Goal: Information Seeking & Learning: Compare options

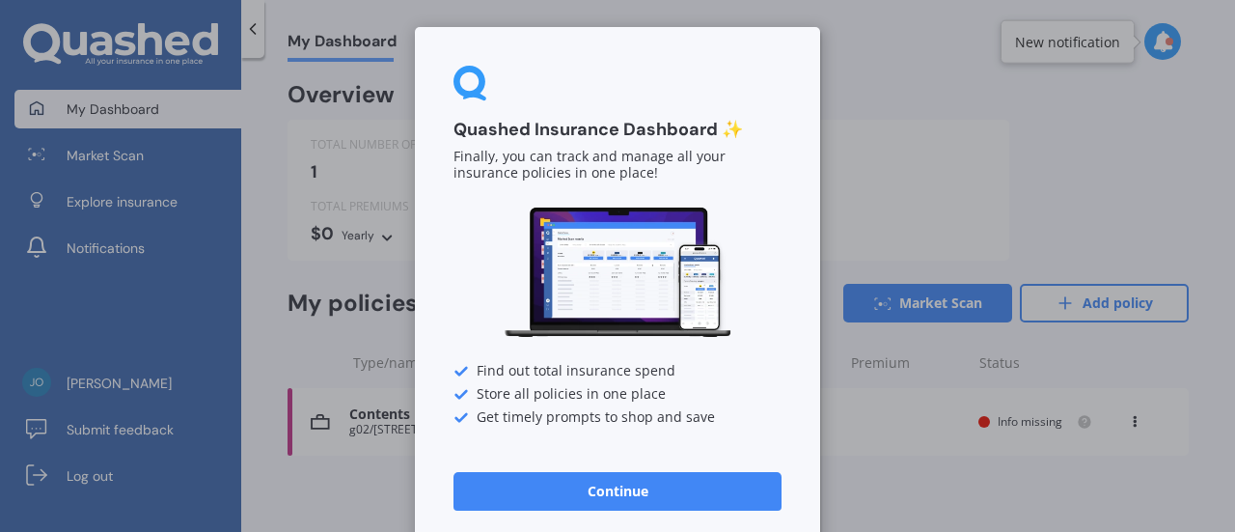
click at [600, 481] on button "Continue" at bounding box center [617, 491] width 328 height 39
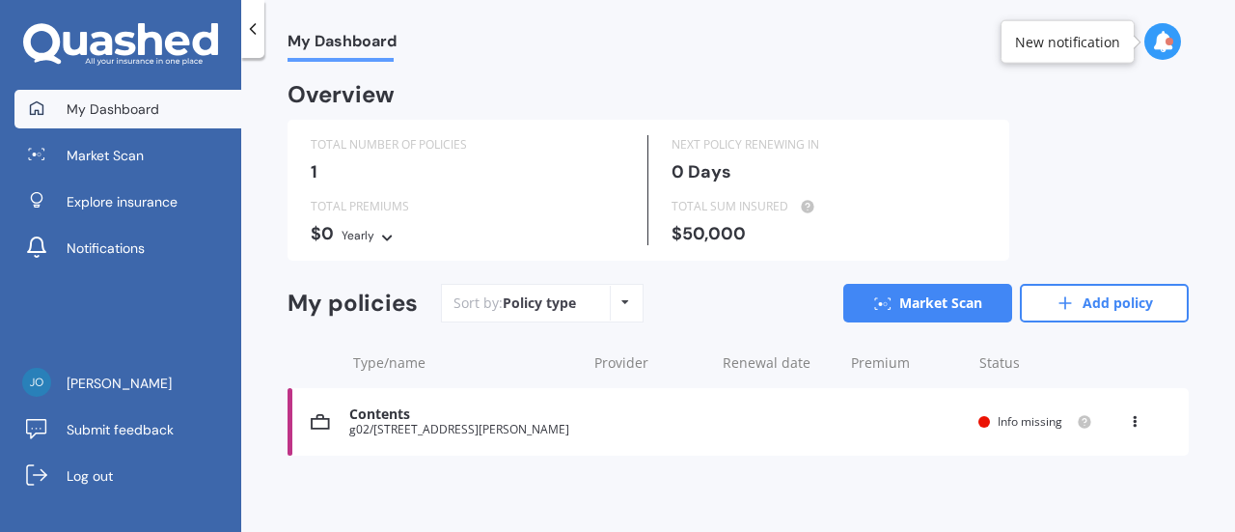
click at [623, 302] on icon at bounding box center [625, 302] width 8 height 12
click at [655, 492] on div "Overview TOTAL NUMBER OF POLICIES 1 NEXT POLICY RENEWING [DATE] TOTAL PREMIUMS …" at bounding box center [738, 293] width 901 height 417
click at [1230, 1] on div "My Dashboard" at bounding box center [738, 31] width 994 height 62
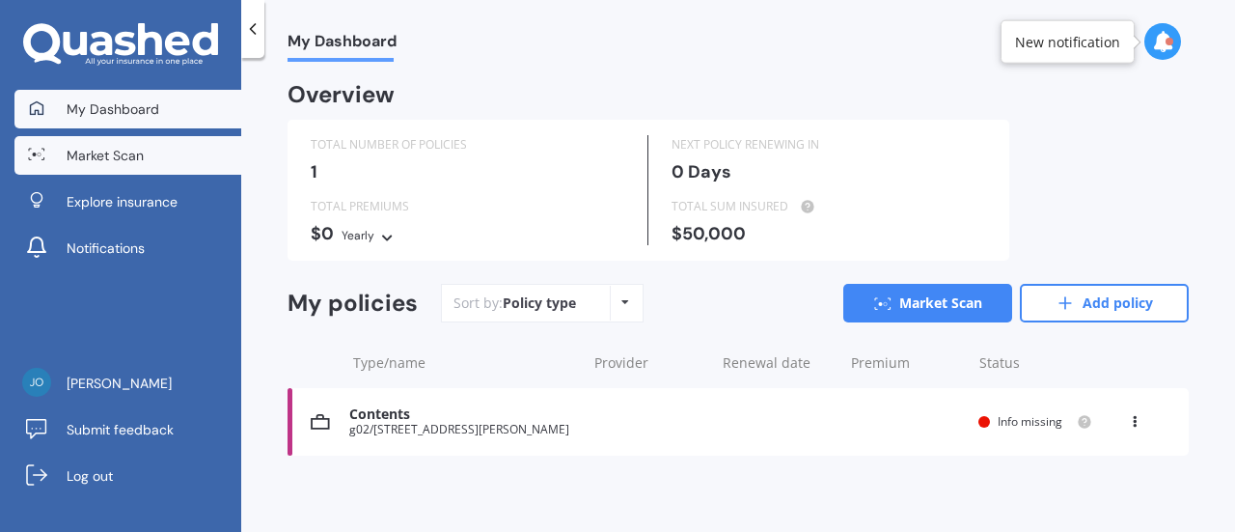
click at [93, 151] on span "Market Scan" at bounding box center [105, 155] width 77 height 19
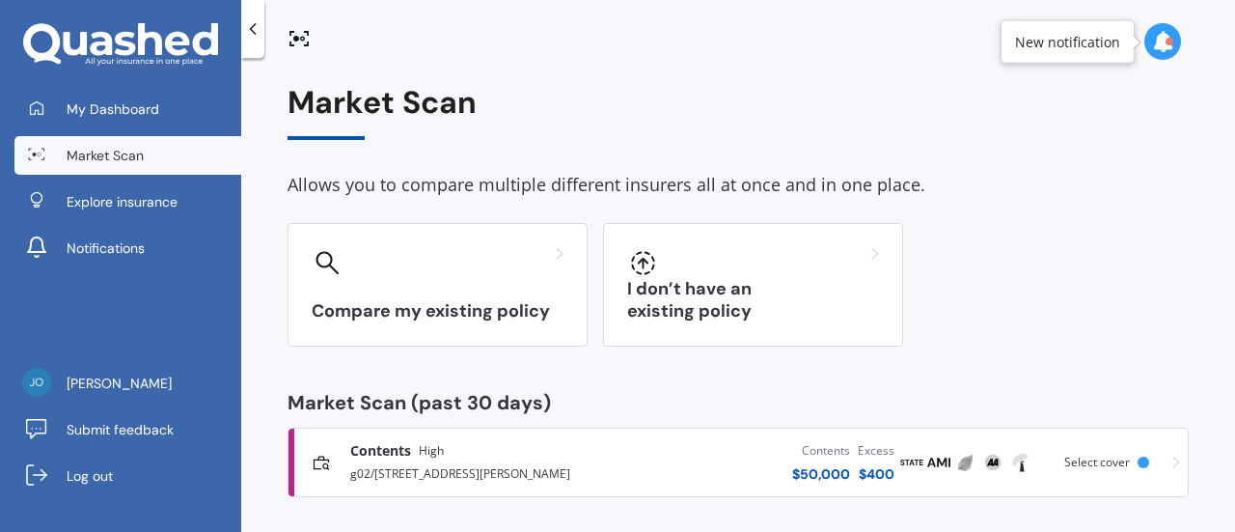
scroll to position [8, 0]
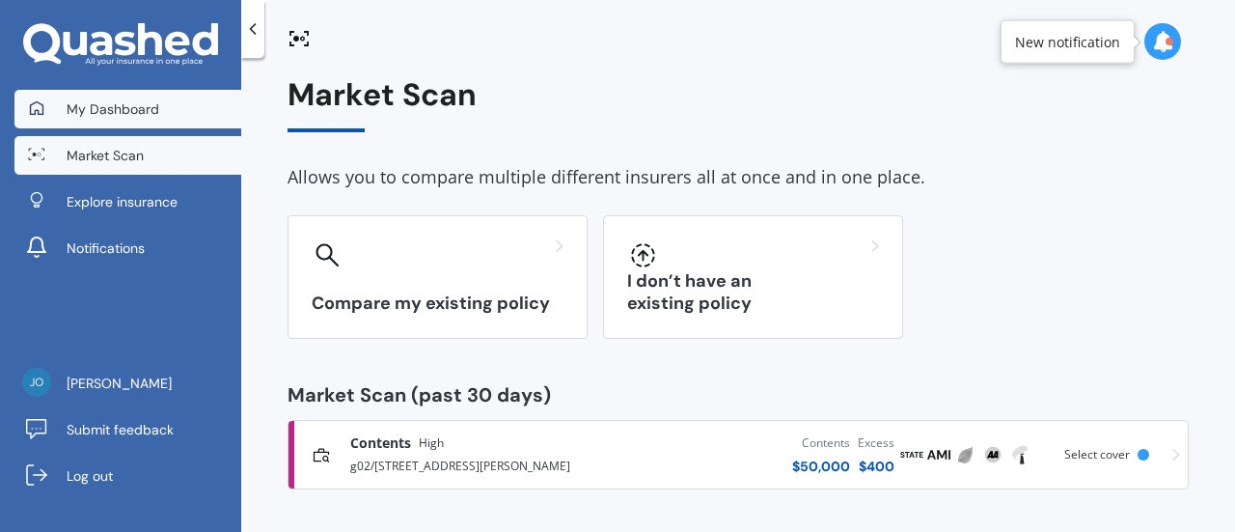
click at [114, 105] on span "My Dashboard" at bounding box center [113, 108] width 93 height 19
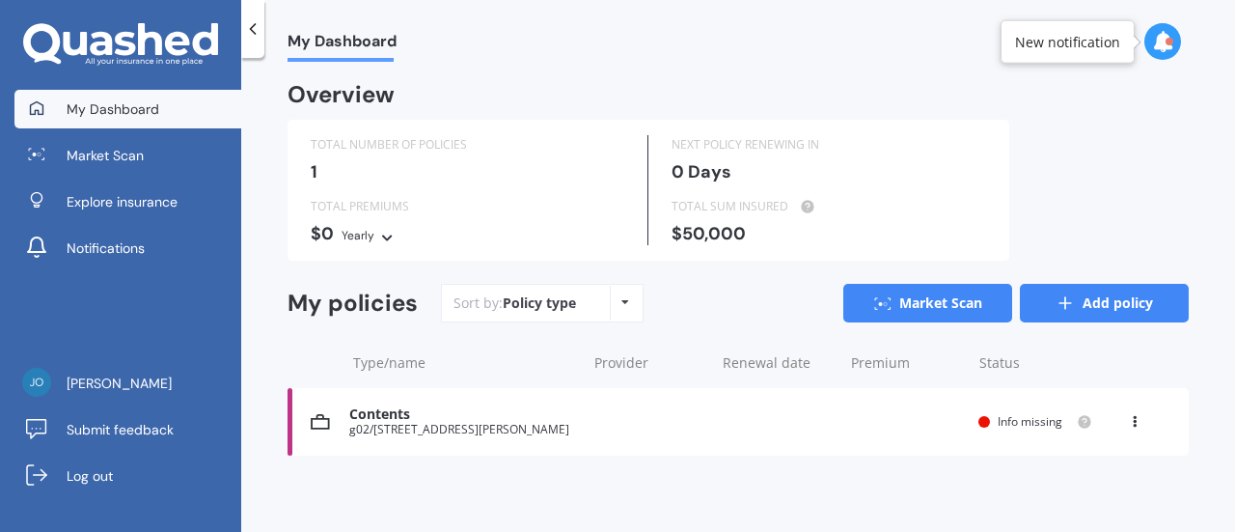
click at [1090, 300] on link "Add policy" at bounding box center [1104, 303] width 169 height 39
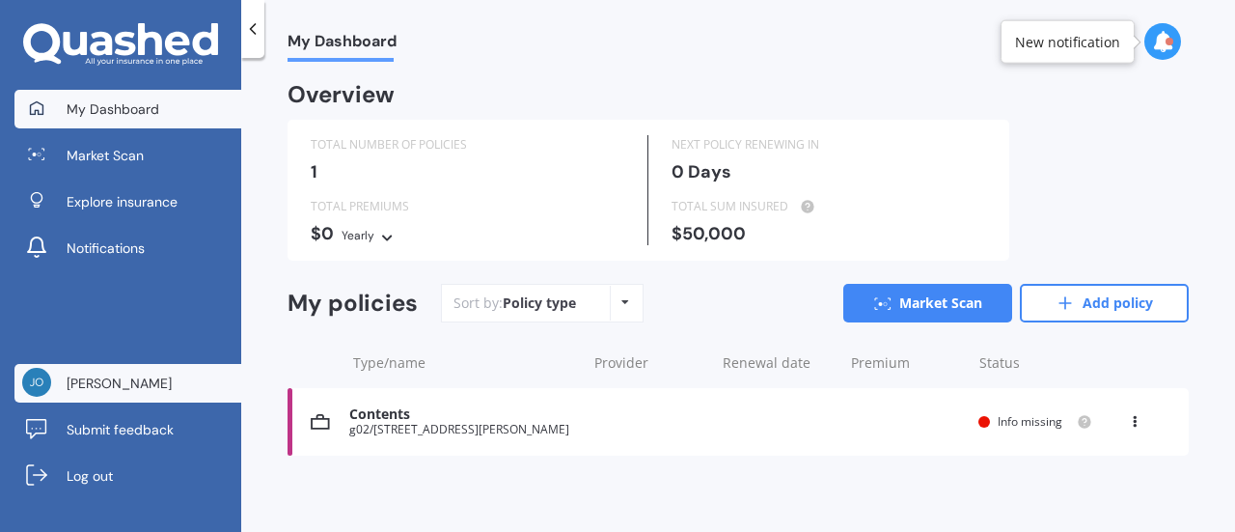
click at [99, 377] on span "[PERSON_NAME]" at bounding box center [119, 382] width 105 height 19
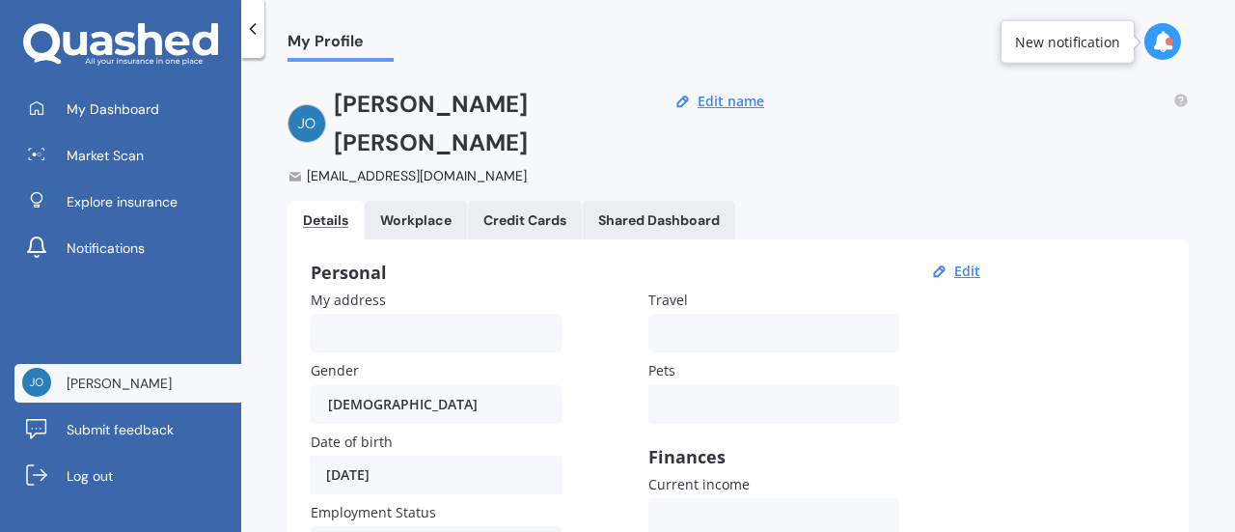
click at [322, 212] on div "Details" at bounding box center [325, 220] width 45 height 16
click at [731, 100] on button "Edit name" at bounding box center [731, 101] width 78 height 17
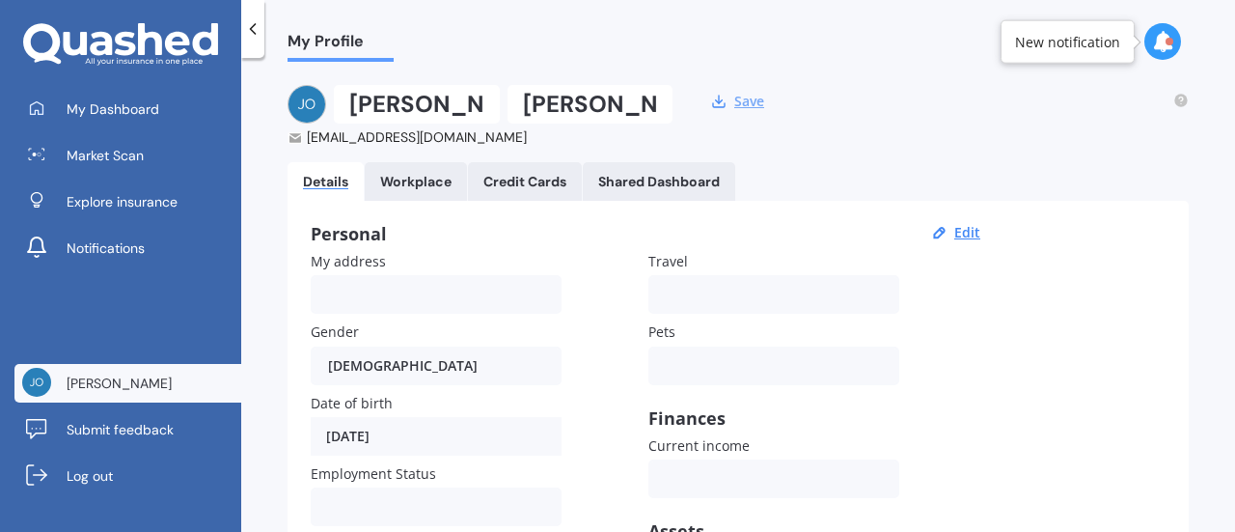
click at [743, 101] on button "Save" at bounding box center [748, 101] width 41 height 17
click at [531, 102] on input "[PERSON_NAME]" at bounding box center [588, 104] width 169 height 39
click at [318, 41] on span "My Profile" at bounding box center [341, 45] width 106 height 26
click at [719, 103] on line at bounding box center [719, 100] width 0 height 8
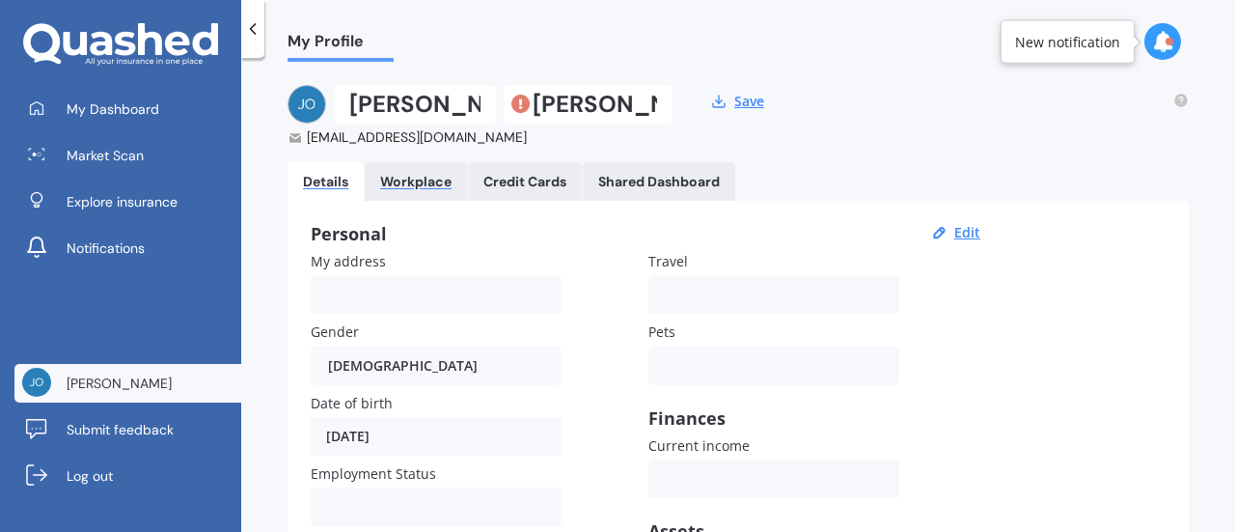
click at [426, 178] on div "Workplace" at bounding box center [415, 182] width 71 height 16
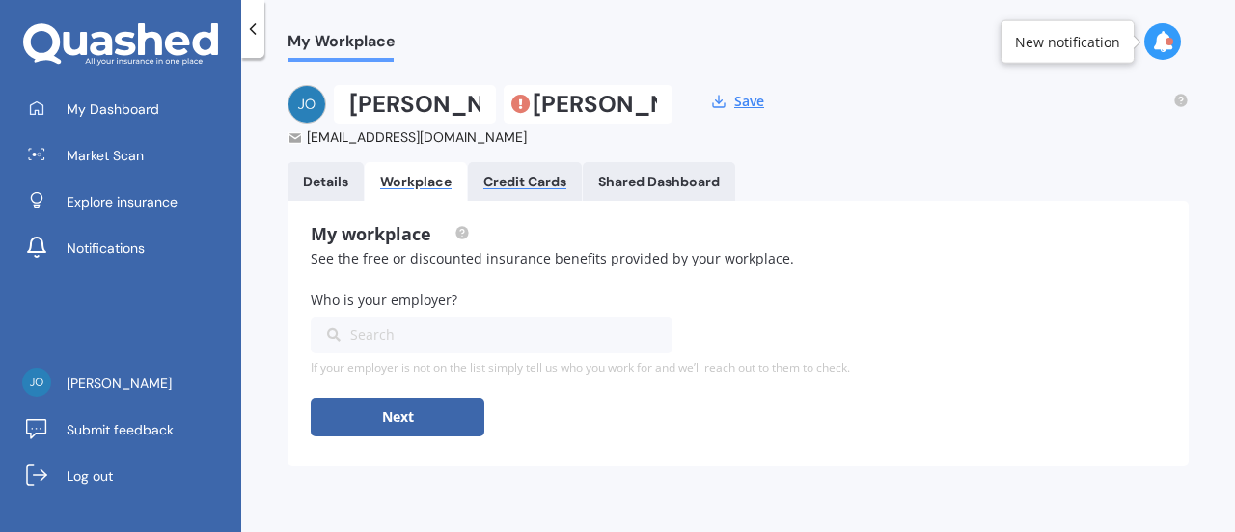
click at [507, 178] on div "Credit Cards" at bounding box center [524, 182] width 83 height 16
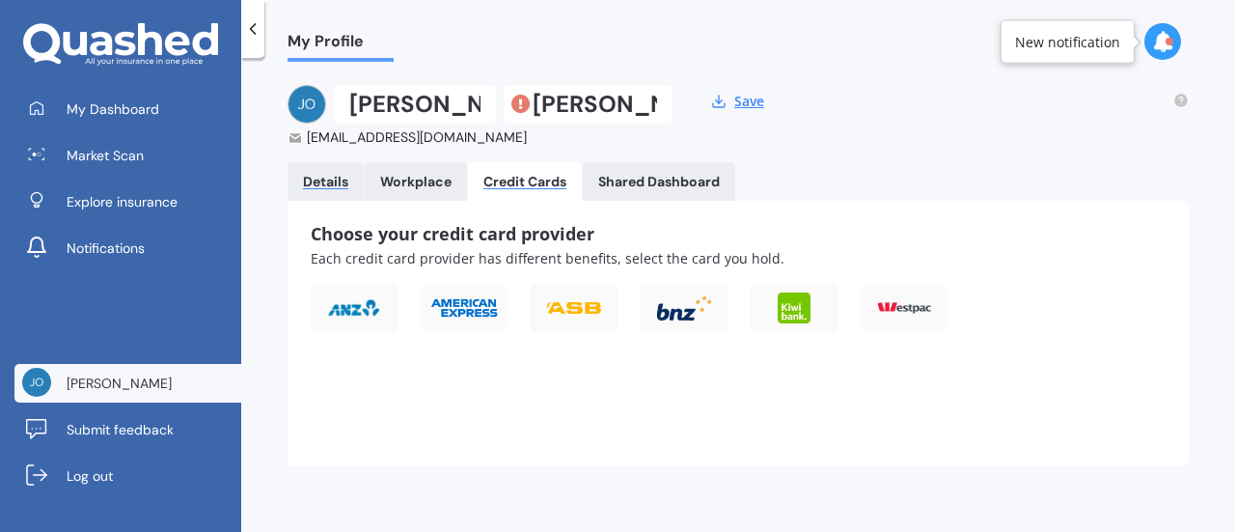
click at [324, 180] on div "Details" at bounding box center [325, 182] width 45 height 16
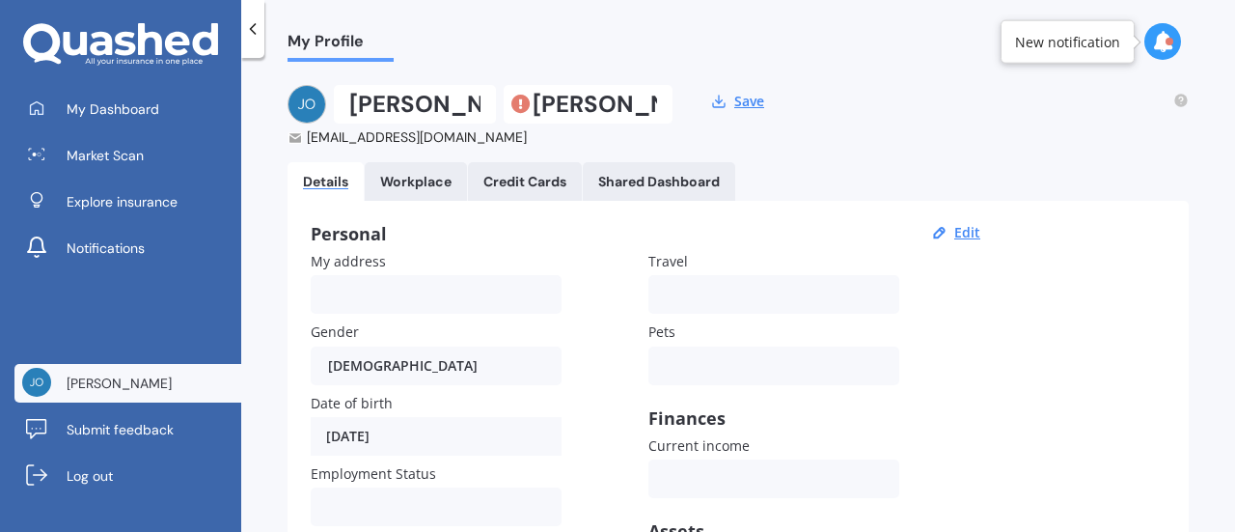
click at [387, 371] on div "[DEMOGRAPHIC_DATA] [DEMOGRAPHIC_DATA] [DEMOGRAPHIC_DATA]" at bounding box center [436, 365] width 251 height 39
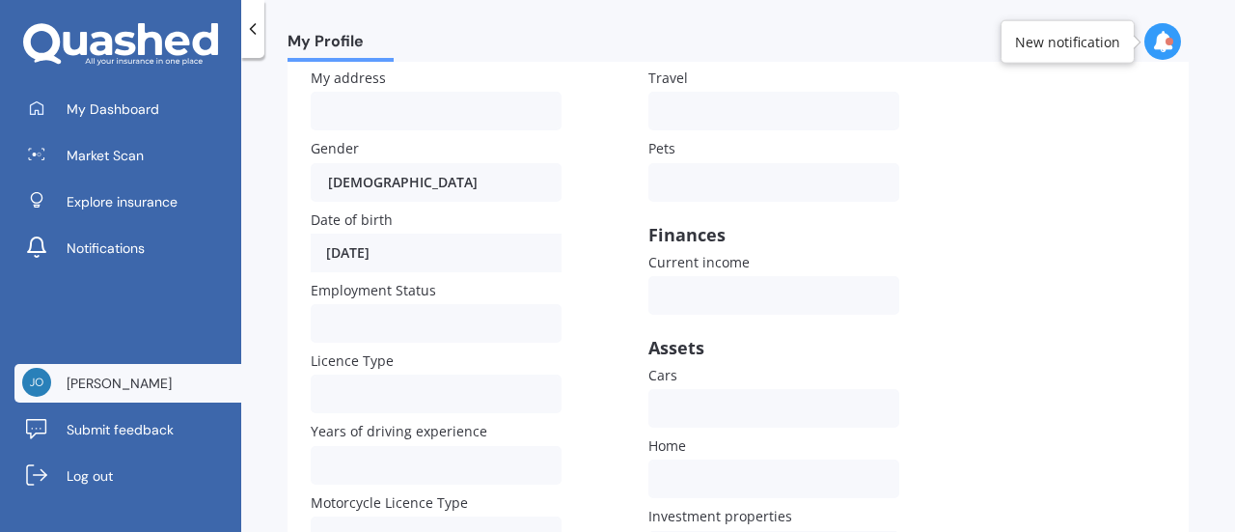
scroll to position [193, 0]
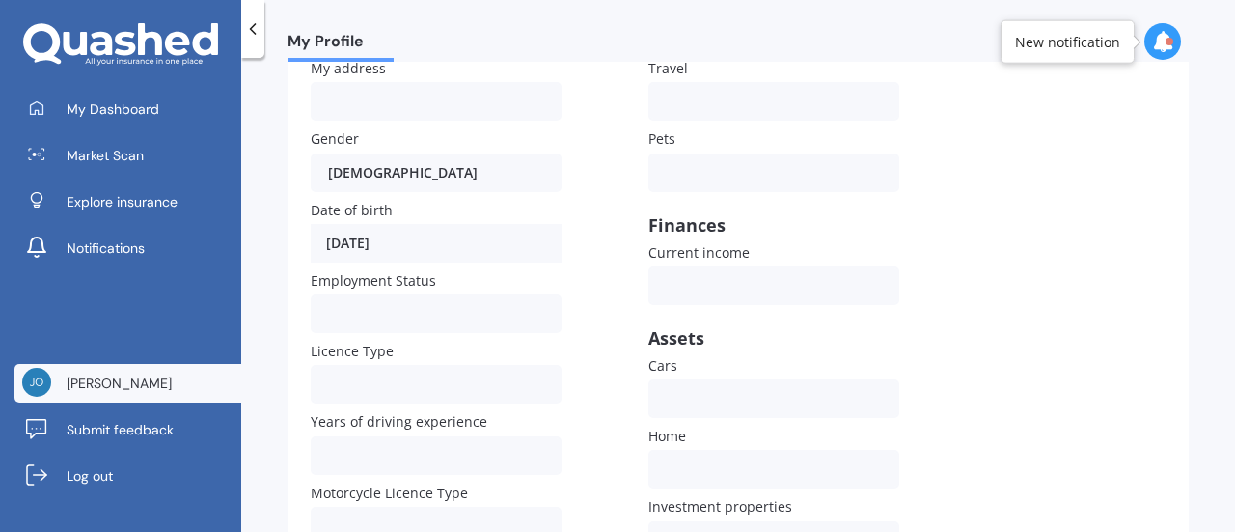
click at [345, 304] on div "Employed Unemployed Not looking Retired" at bounding box center [436, 313] width 251 height 39
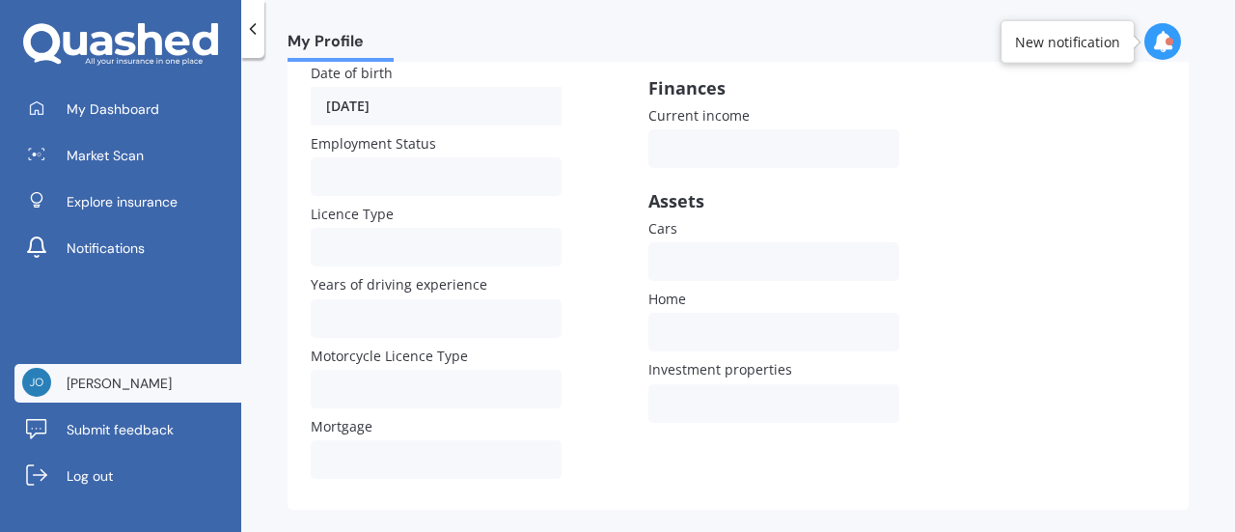
scroll to position [368, 0]
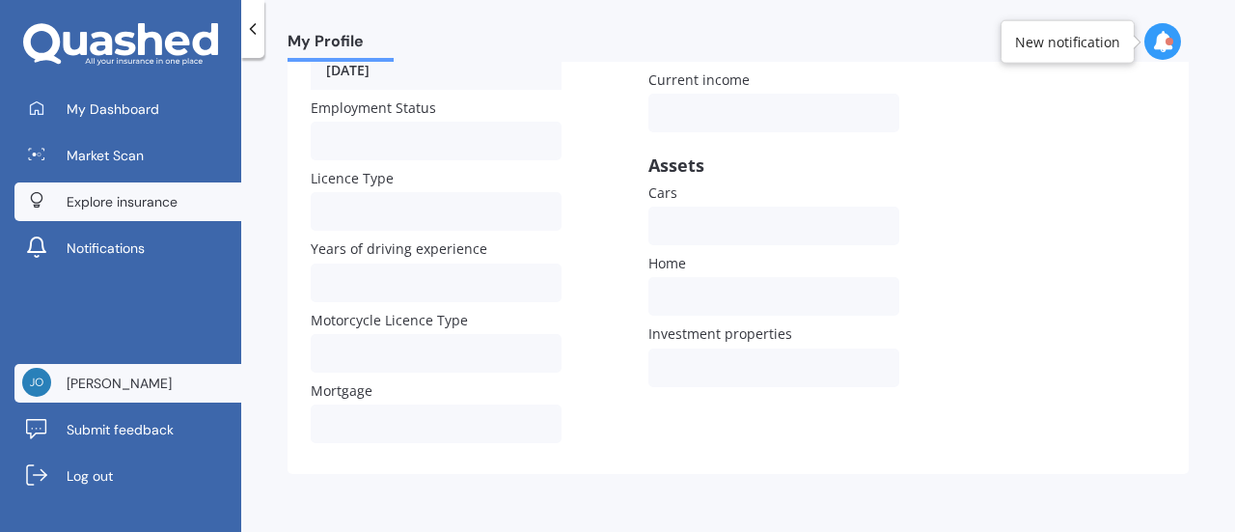
click at [87, 198] on span "Explore insurance" at bounding box center [122, 201] width 111 height 19
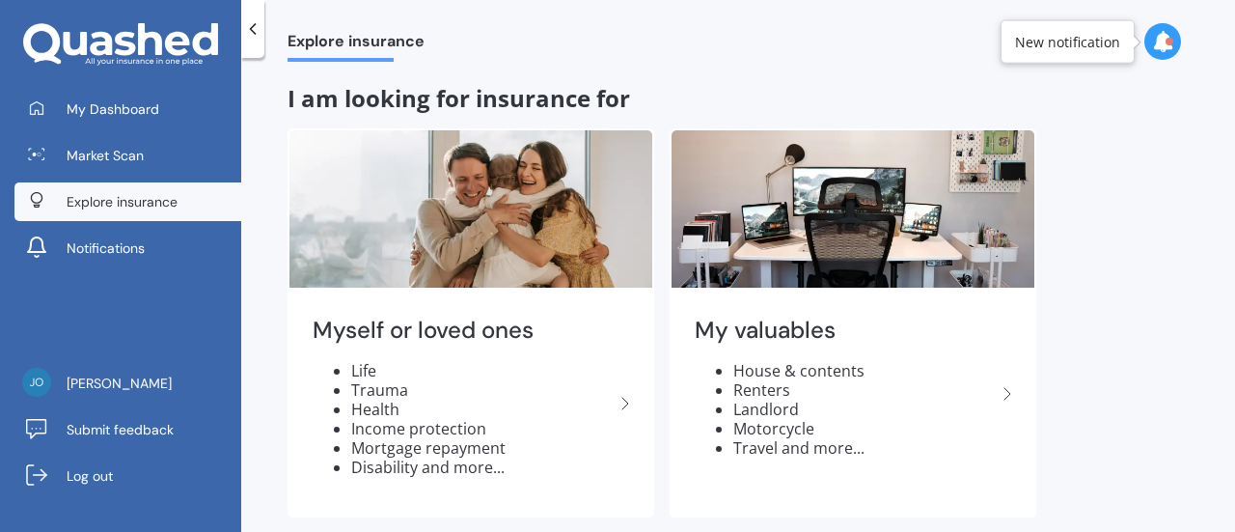
click at [256, 24] on icon at bounding box center [252, 28] width 19 height 19
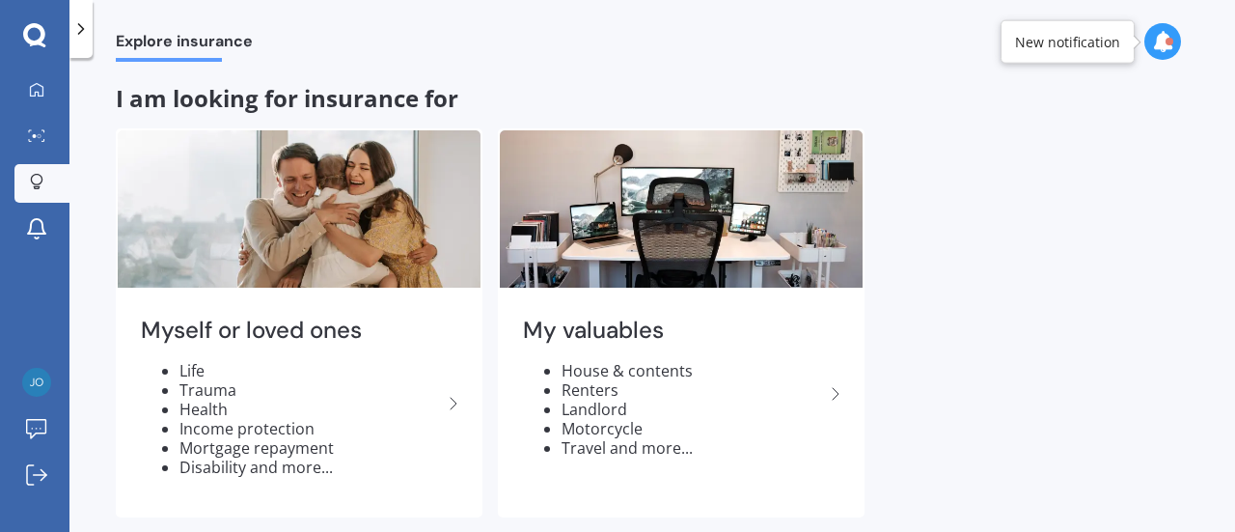
click at [80, 23] on icon at bounding box center [80, 28] width 19 height 19
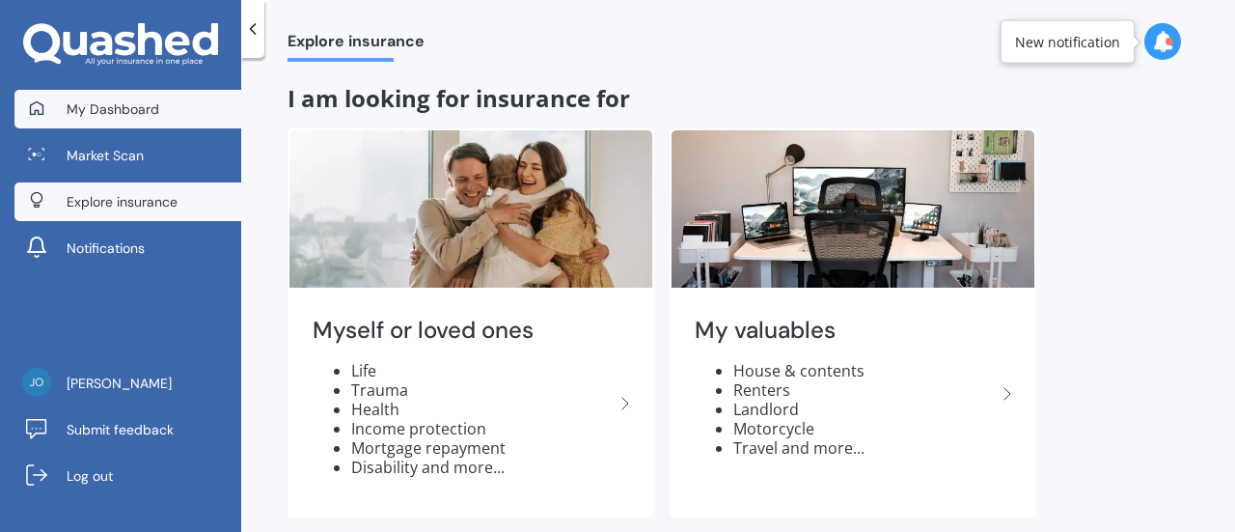
click at [70, 109] on span "My Dashboard" at bounding box center [113, 108] width 93 height 19
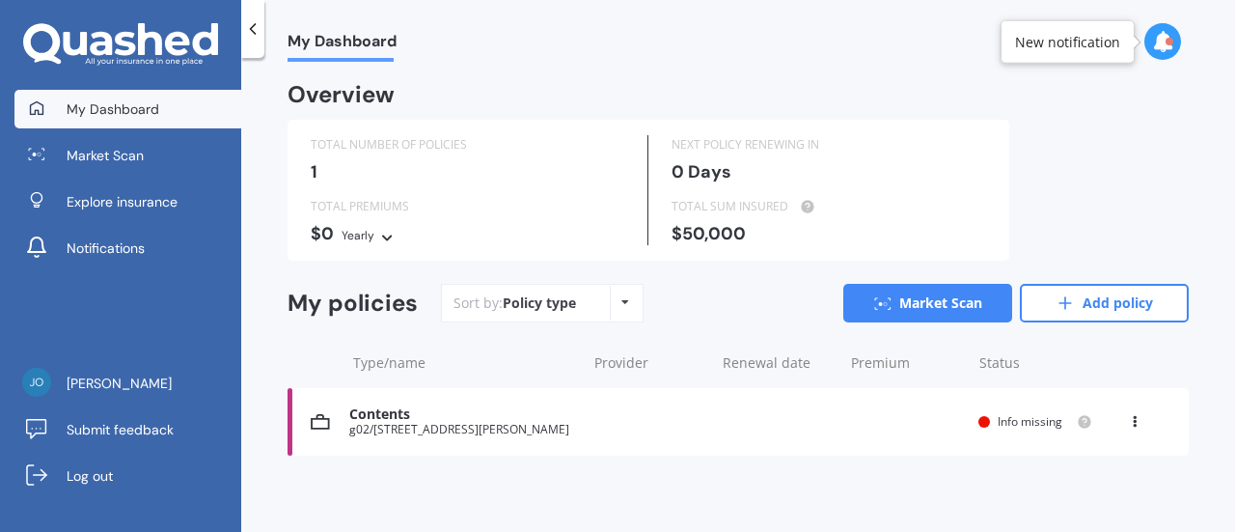
click at [325, 171] on div "1" at bounding box center [468, 171] width 314 height 19
click at [622, 302] on icon at bounding box center [625, 302] width 8 height 12
click at [1080, 302] on link "Add policy" at bounding box center [1104, 303] width 169 height 39
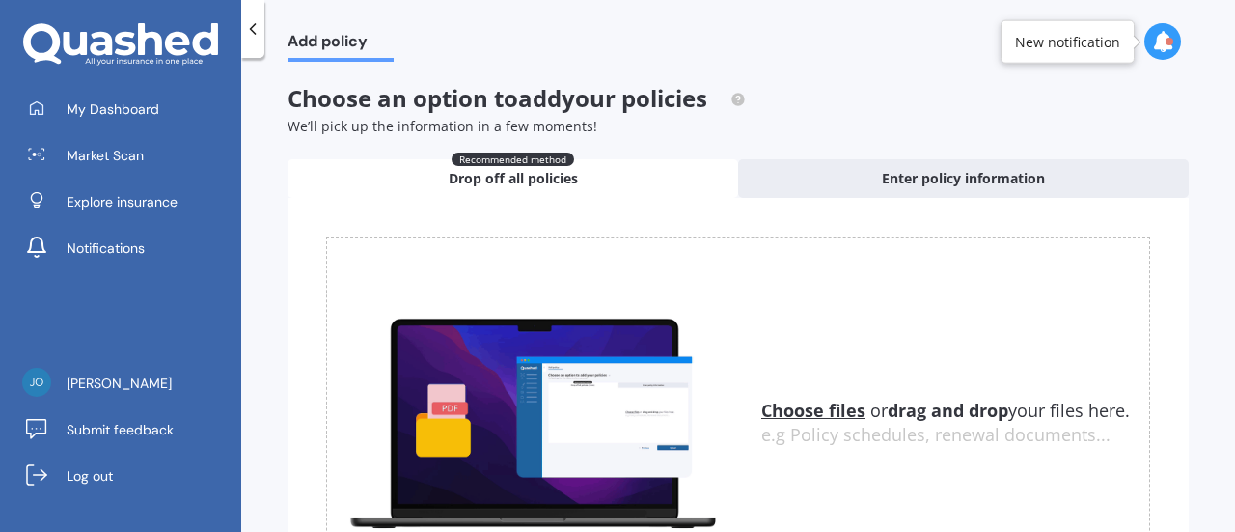
click at [503, 157] on span "Recommended method" at bounding box center [513, 159] width 123 height 14
click at [513, 178] on span "Drop off all policies" at bounding box center [513, 178] width 129 height 19
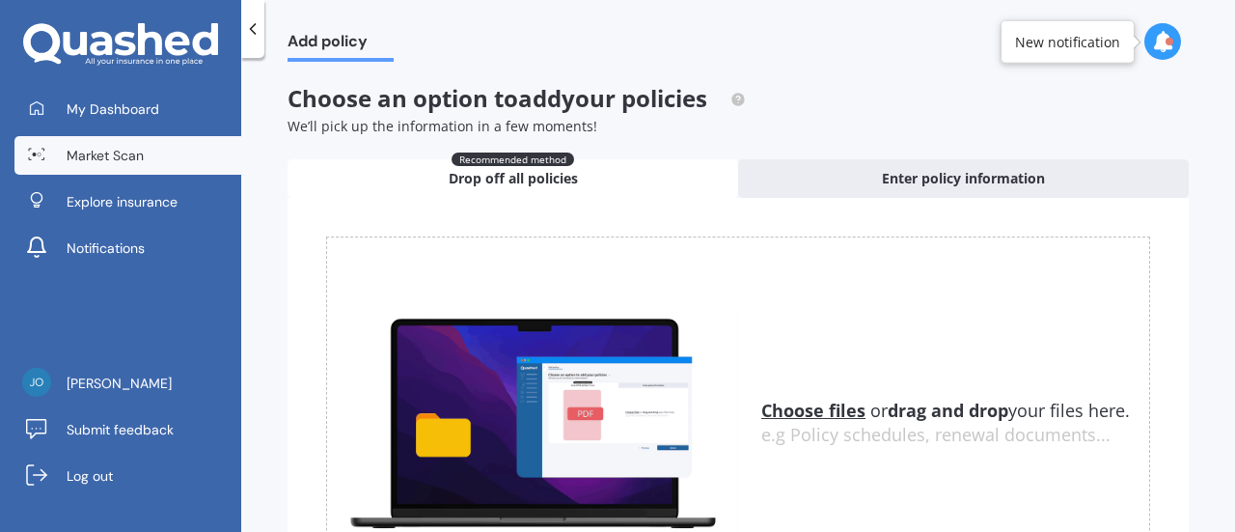
click at [100, 151] on span "Market Scan" at bounding box center [105, 155] width 77 height 19
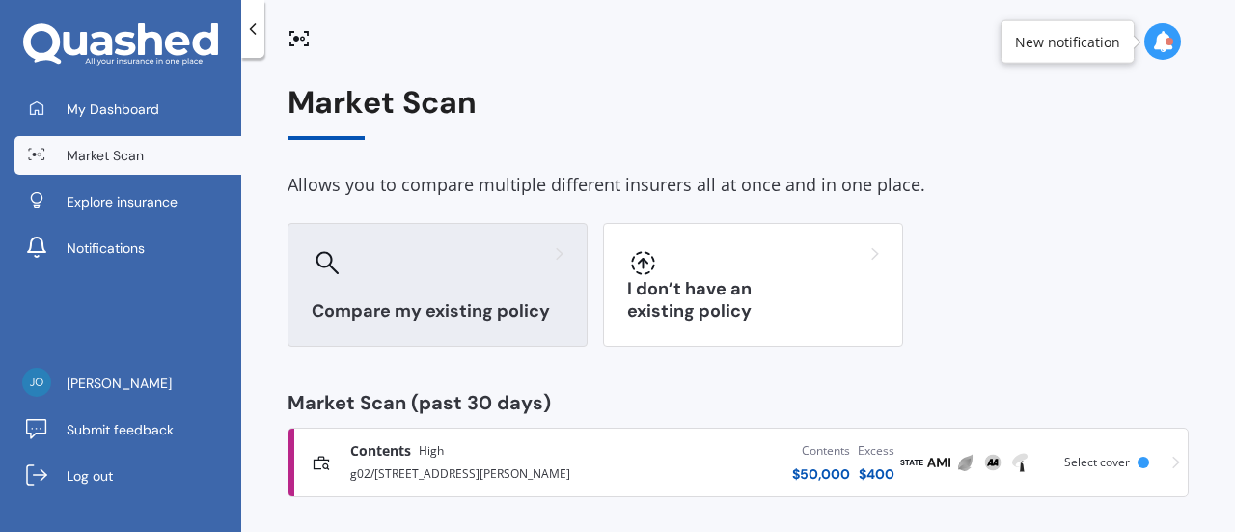
click at [388, 263] on div at bounding box center [438, 262] width 252 height 31
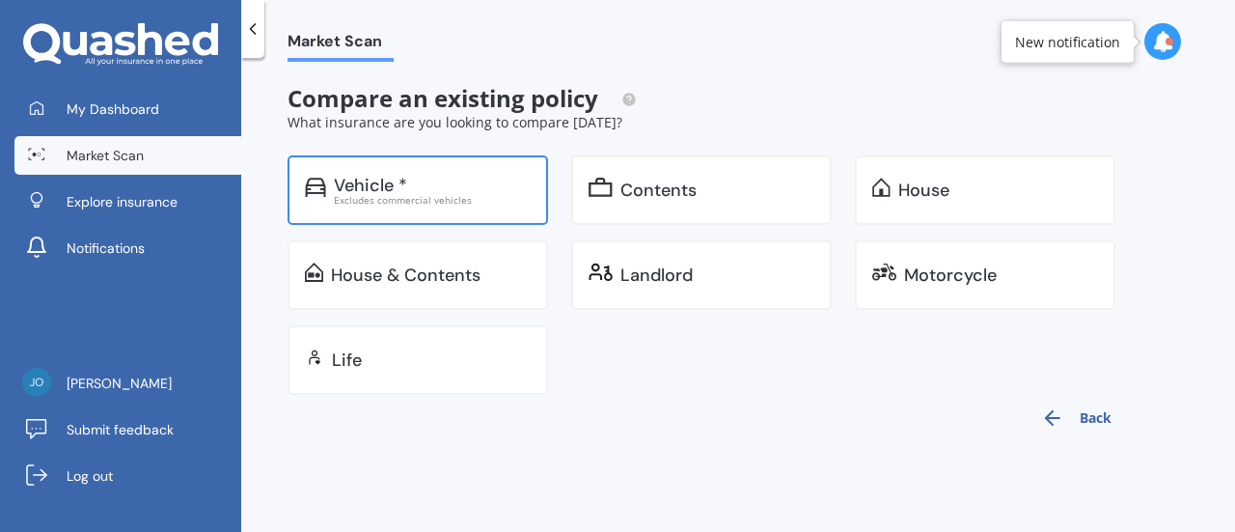
click at [431, 182] on div "Vehicle *" at bounding box center [432, 185] width 197 height 19
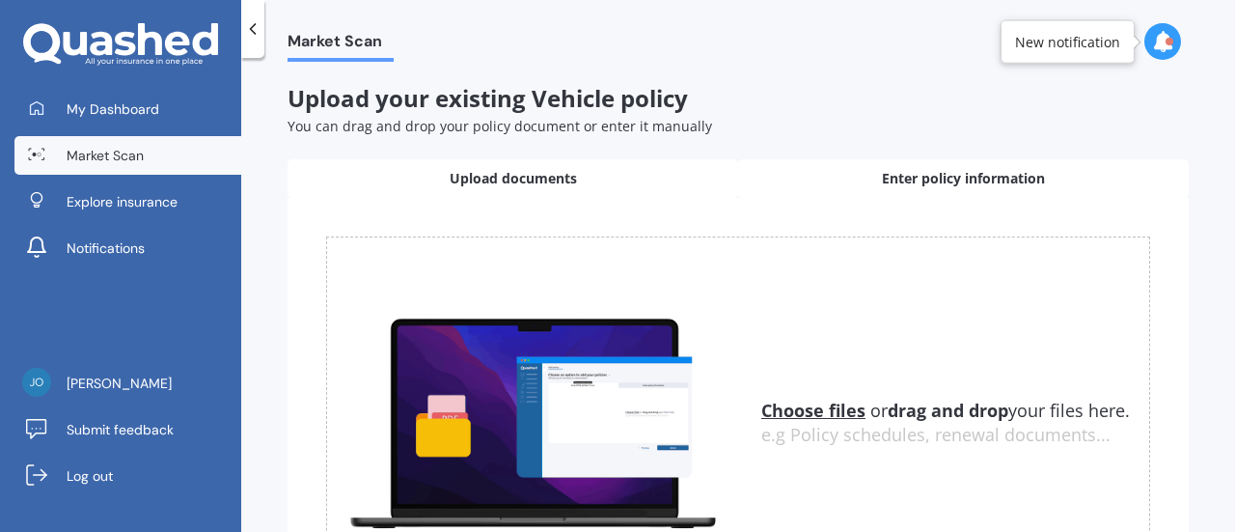
click at [934, 178] on span "Enter policy information" at bounding box center [963, 178] width 163 height 19
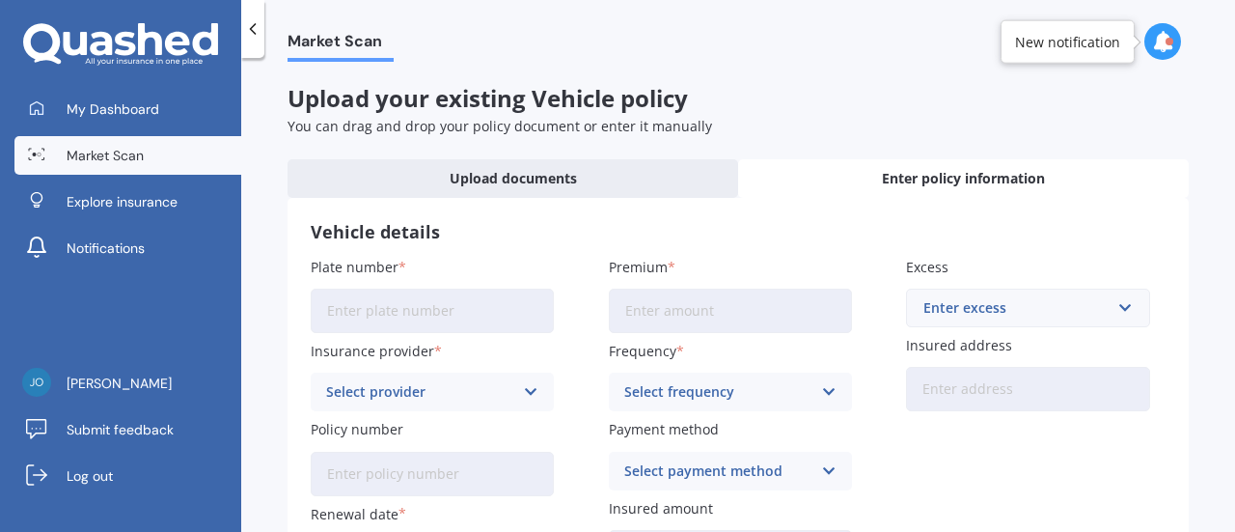
click at [343, 308] on input "Plate number" at bounding box center [432, 310] width 243 height 44
type input "JON713"
click at [527, 391] on icon at bounding box center [531, 391] width 16 height 21
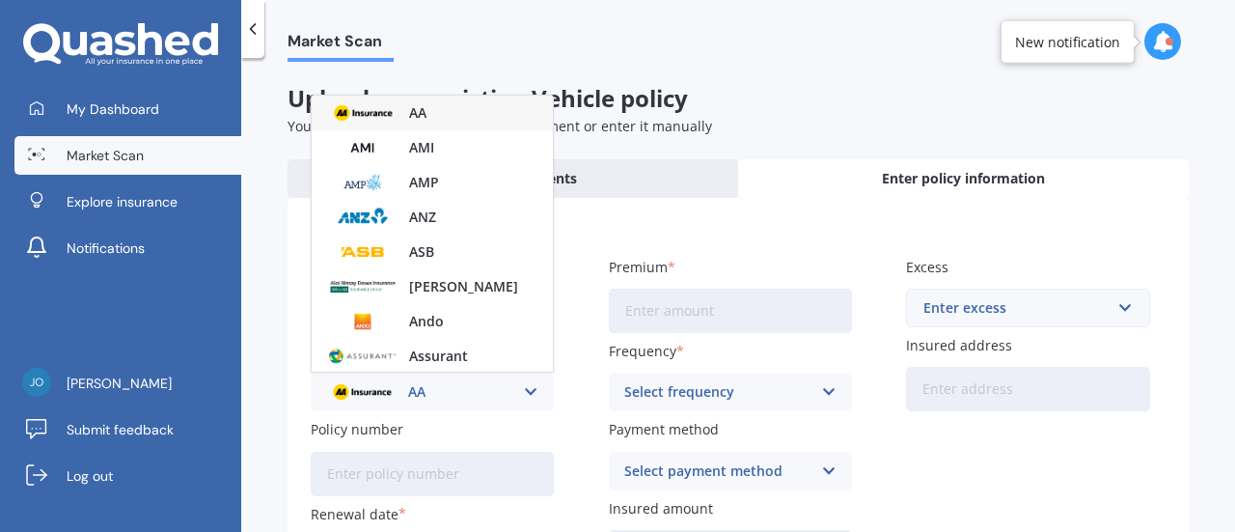
click at [527, 391] on icon at bounding box center [531, 391] width 16 height 21
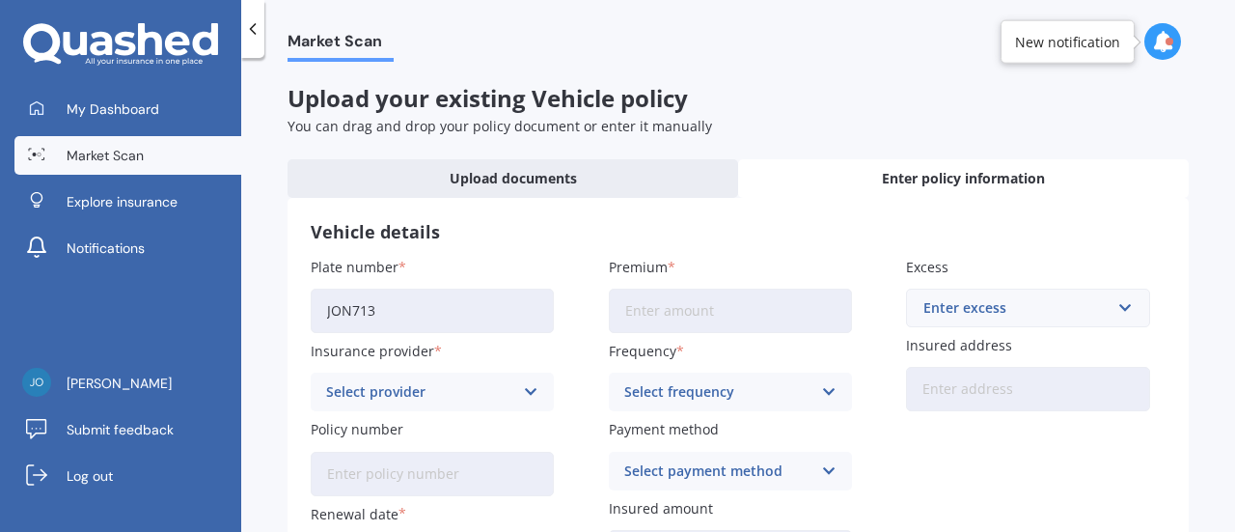
click at [529, 391] on icon at bounding box center [531, 391] width 16 height 21
click at [591, 231] on h3 "Vehicle details" at bounding box center [738, 232] width 855 height 22
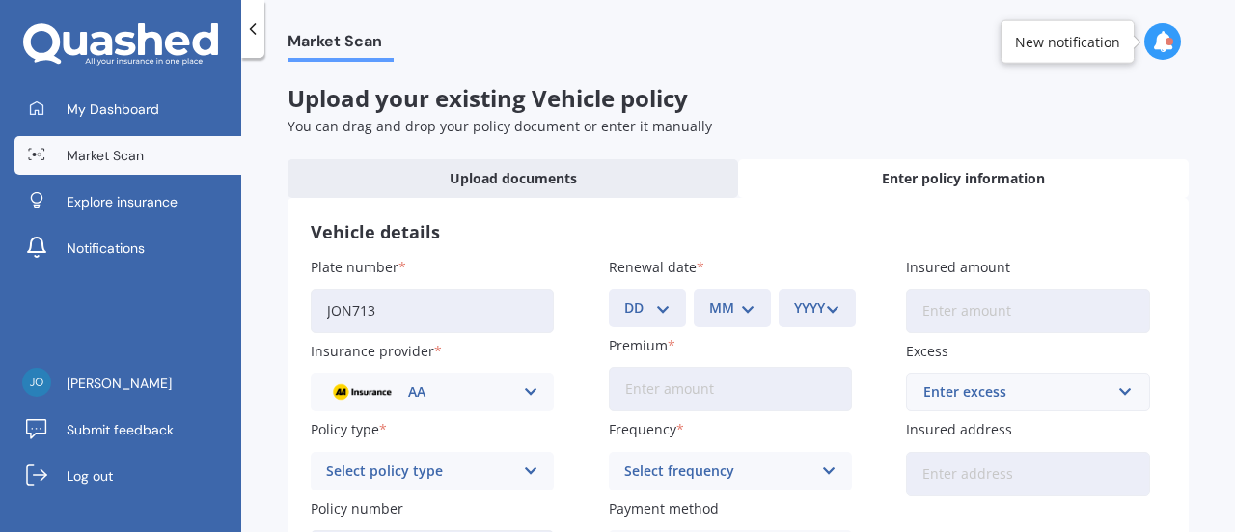
click at [525, 386] on icon at bounding box center [531, 391] width 16 height 21
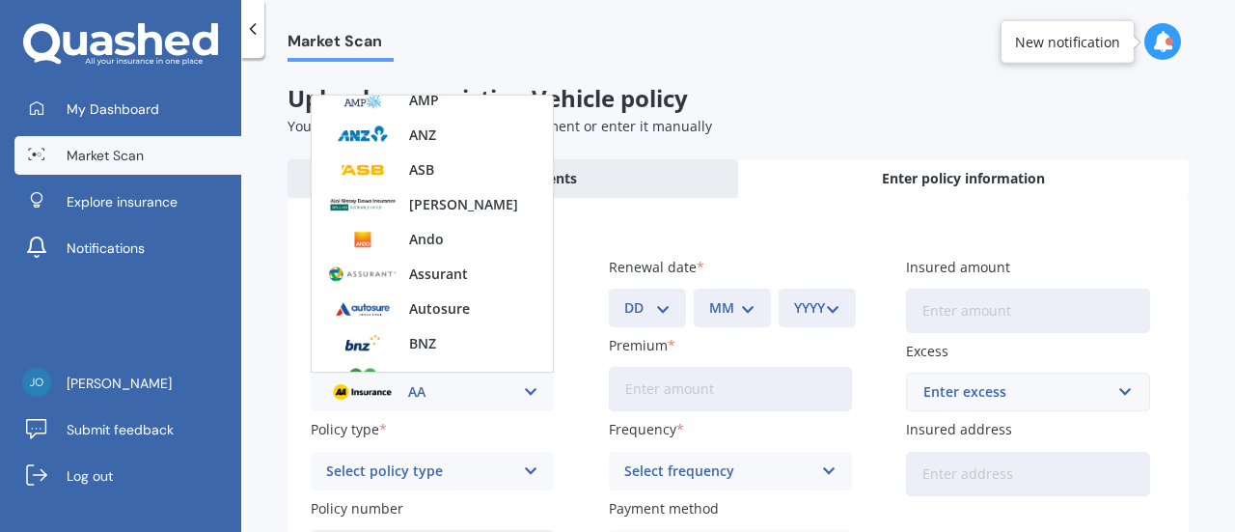
scroll to position [177, 0]
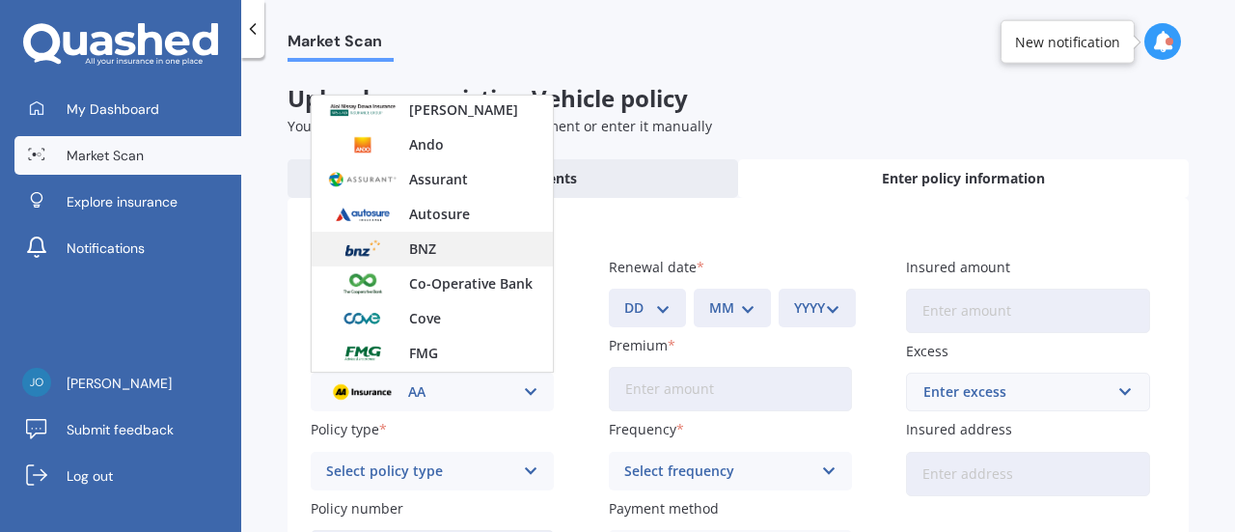
click at [415, 246] on span "BNZ" at bounding box center [422, 249] width 27 height 14
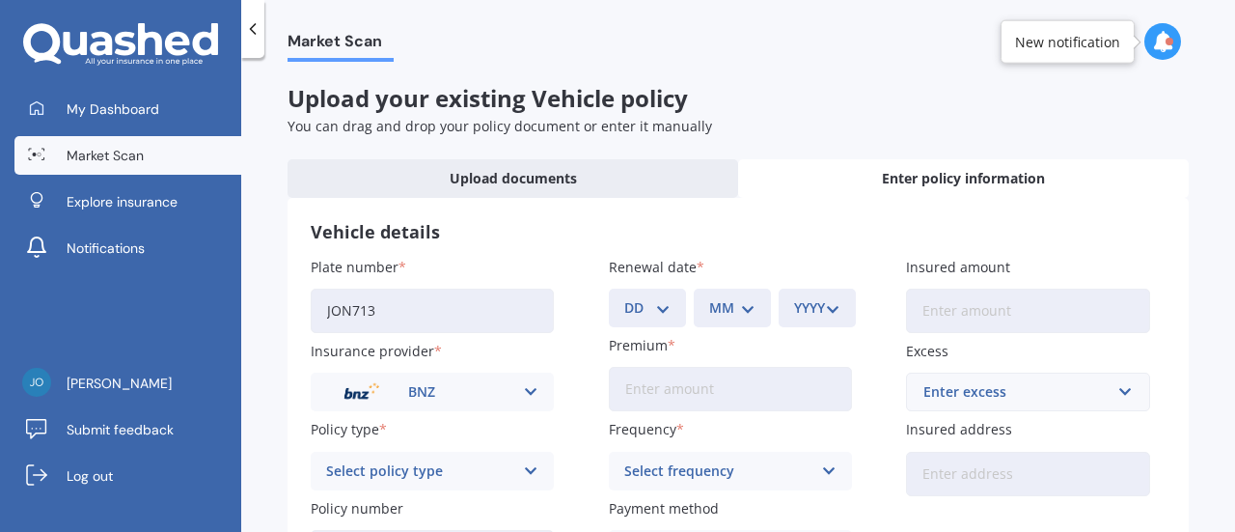
click at [531, 470] on icon at bounding box center [531, 470] width 16 height 21
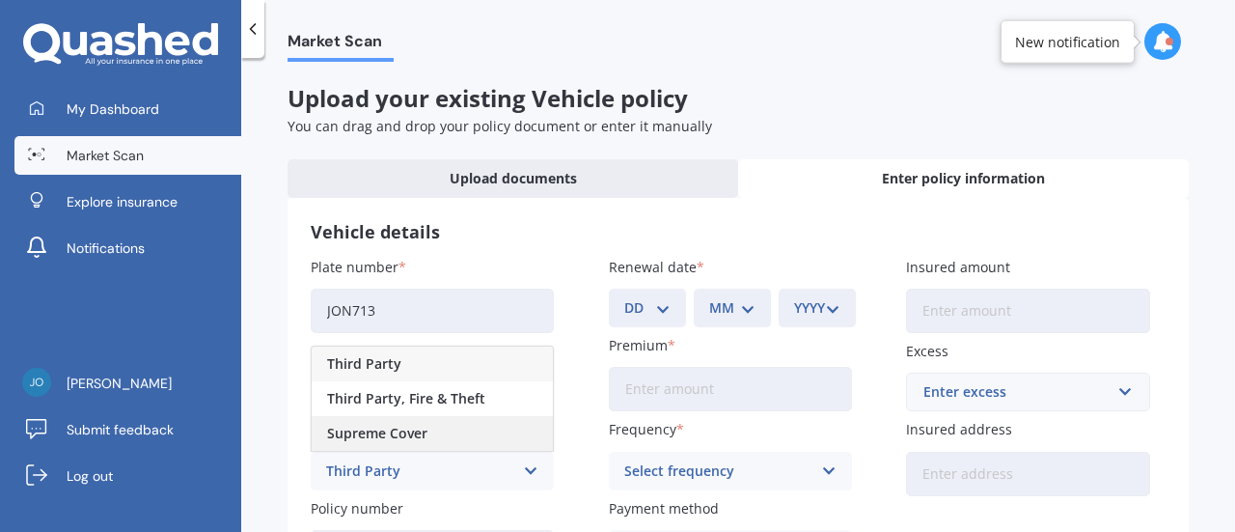
click at [419, 431] on span "Supreme Cover" at bounding box center [377, 433] width 100 height 14
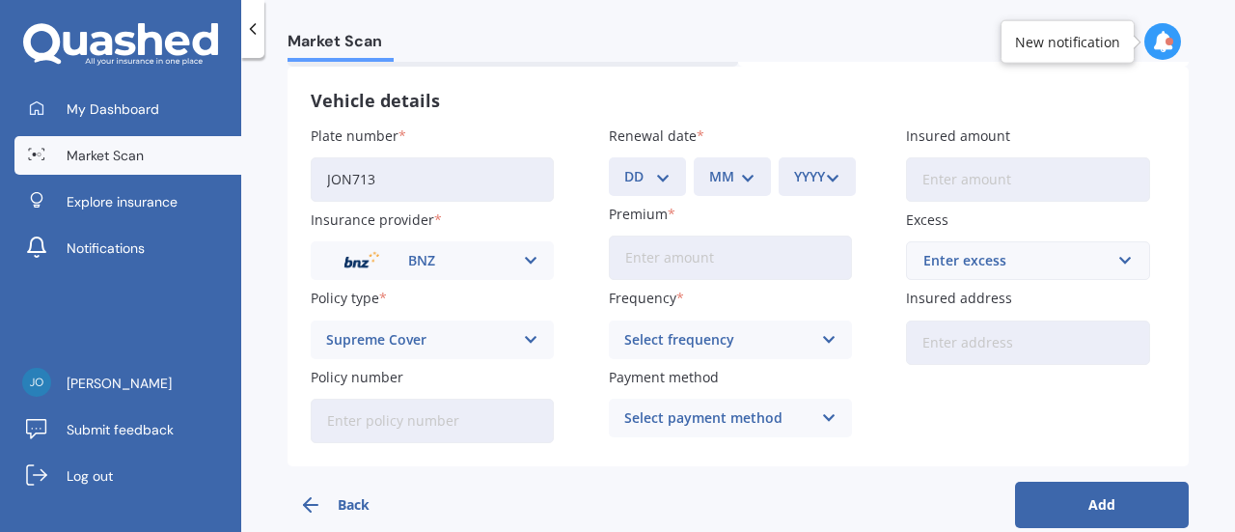
scroll to position [161, 0]
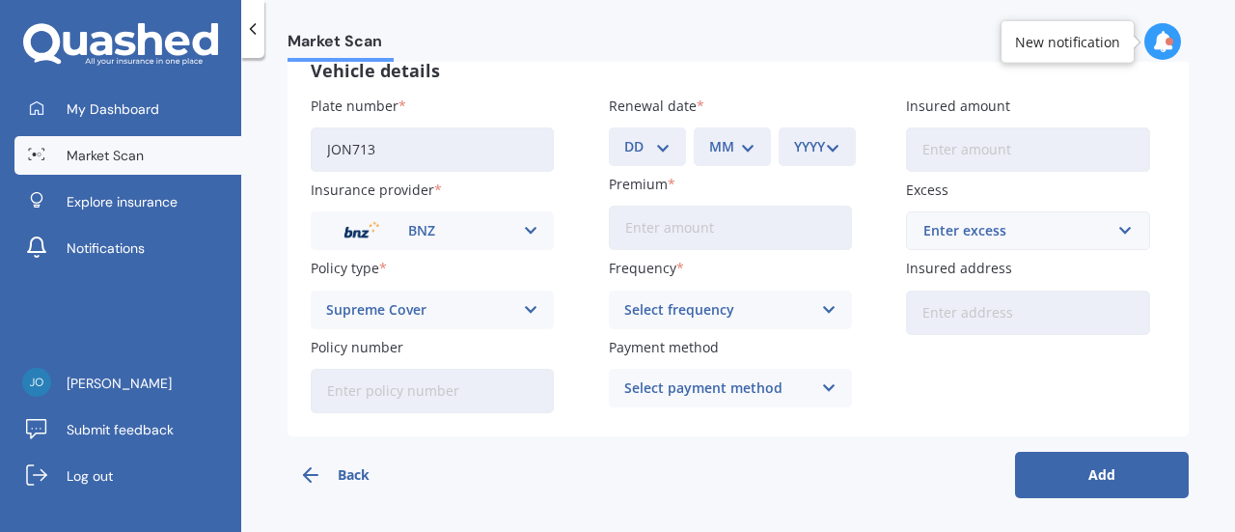
click at [362, 386] on input "Policy number" at bounding box center [432, 391] width 243 height 44
click at [345, 388] on input "Policy number" at bounding box center [432, 391] width 243 height 44
click at [341, 386] on input "Policy number" at bounding box center [432, 391] width 243 height 44
type input "31101032-PCF-2"
click at [664, 148] on select "DD 01 02 03 04 05 06 07 08 09 10 11 12 13 14 15 16 17 18 19 20 21 22 23 24 25 2…" at bounding box center [647, 146] width 46 height 21
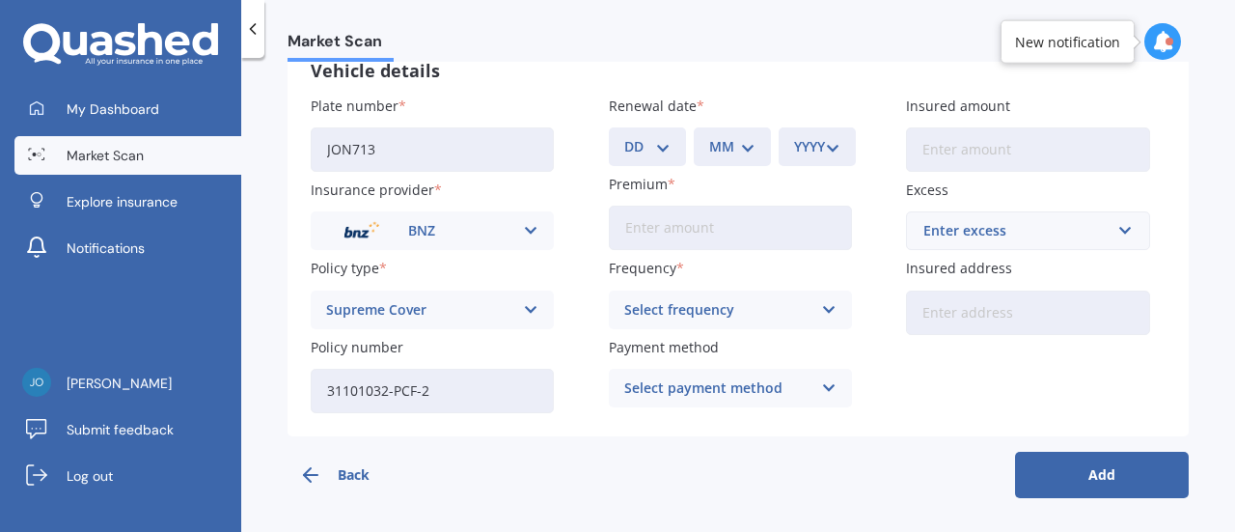
select select "15"
click at [624, 136] on select "DD 01 02 03 04 05 06 07 08 09 10 11 12 13 14 15 16 17 18 19 20 21 22 23 24 25 2…" at bounding box center [647, 146] width 46 height 21
click at [745, 144] on select "MM 01 02 03 04 05 06 07 08 09 10 11 12" at bounding box center [732, 146] width 46 height 21
select select "10"
click at [709, 136] on select "MM 01 02 03 04 05 06 07 08 09 10 11 12" at bounding box center [732, 146] width 46 height 21
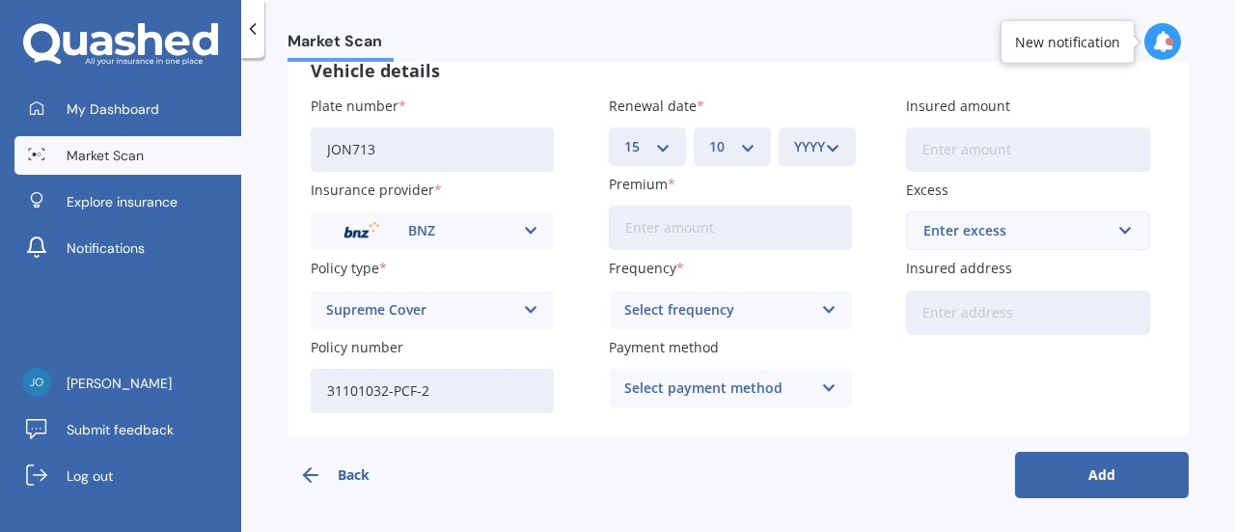
click at [830, 147] on select "YYYY 2027 2026 2025 2024 2023 2022 2021 2020 2019 2018 2017 2016 2015 2014 2013…" at bounding box center [817, 146] width 46 height 21
select select "2025"
click at [794, 136] on select "YYYY 2027 2026 2025 2024 2023 2022 2021 2020 2019 2018 2017 2016 2015 2014 2013…" at bounding box center [817, 146] width 46 height 21
click at [645, 230] on input "Premium" at bounding box center [730, 228] width 243 height 44
type input "$1,266.05"
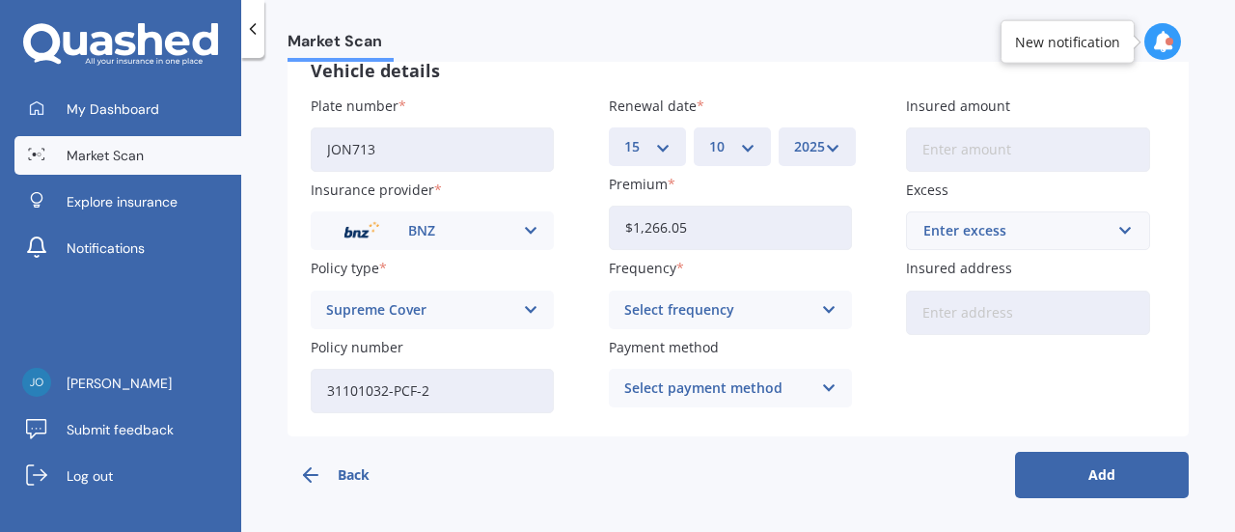
click at [821, 310] on icon at bounding box center [829, 309] width 16 height 21
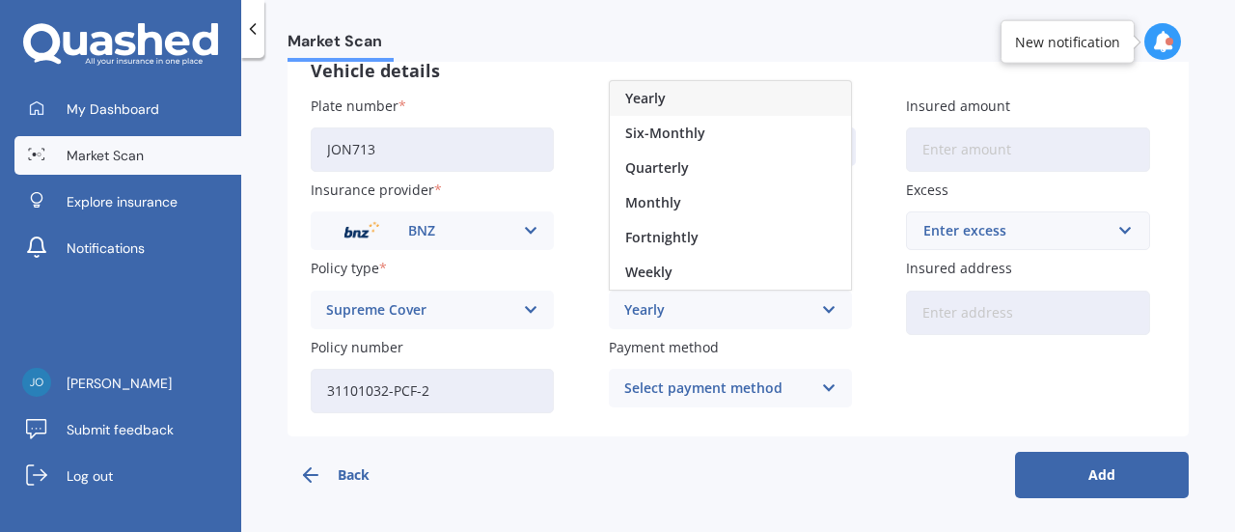
click at [678, 307] on div "Yearly" at bounding box center [717, 309] width 187 height 21
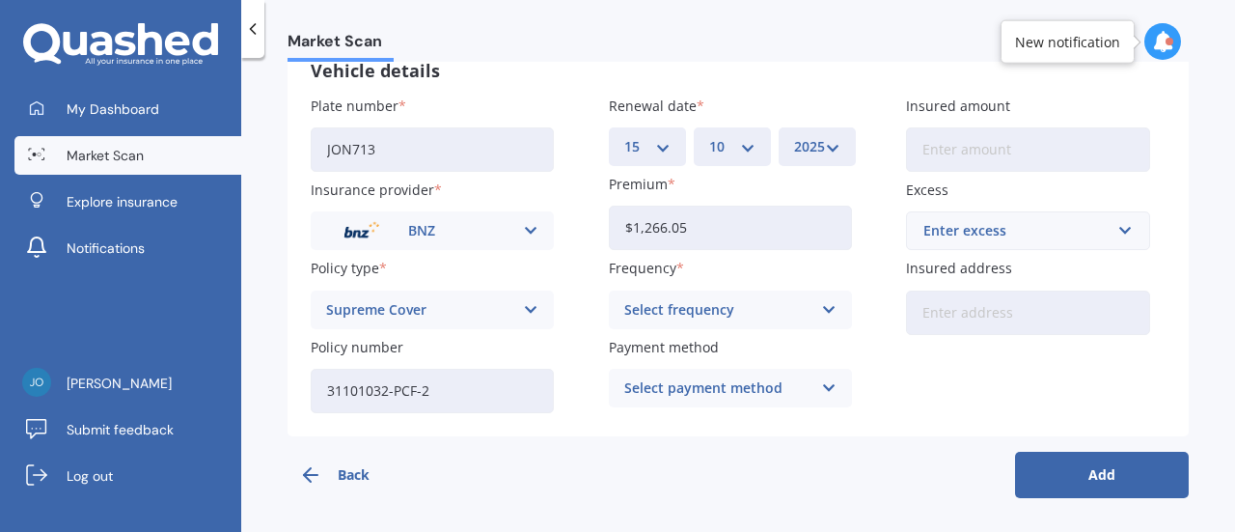
click at [821, 311] on icon at bounding box center [829, 309] width 16 height 21
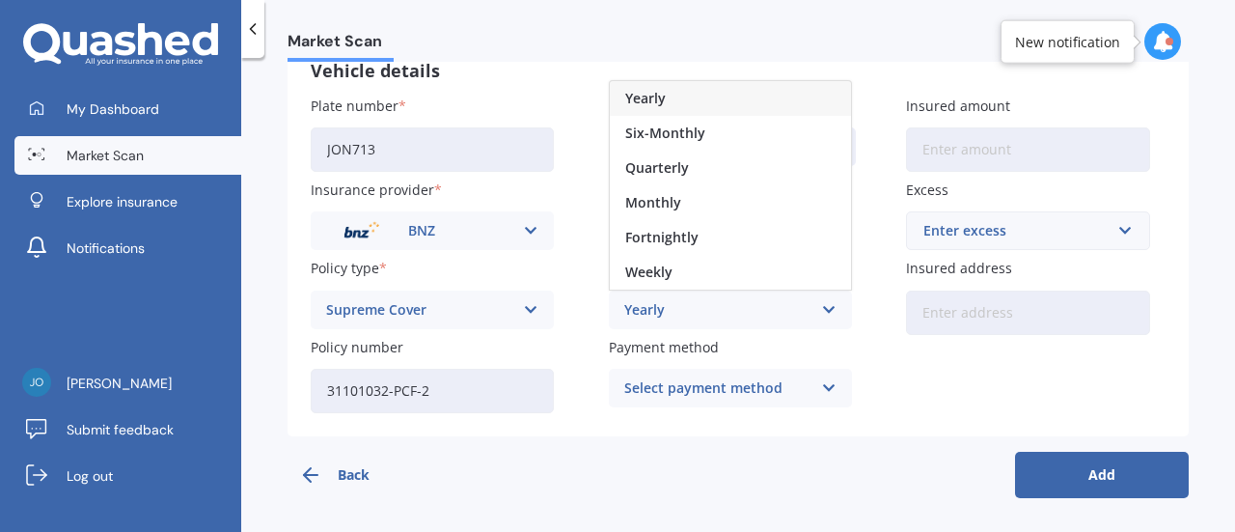
click at [707, 308] on div "Yearly" at bounding box center [717, 309] width 187 height 21
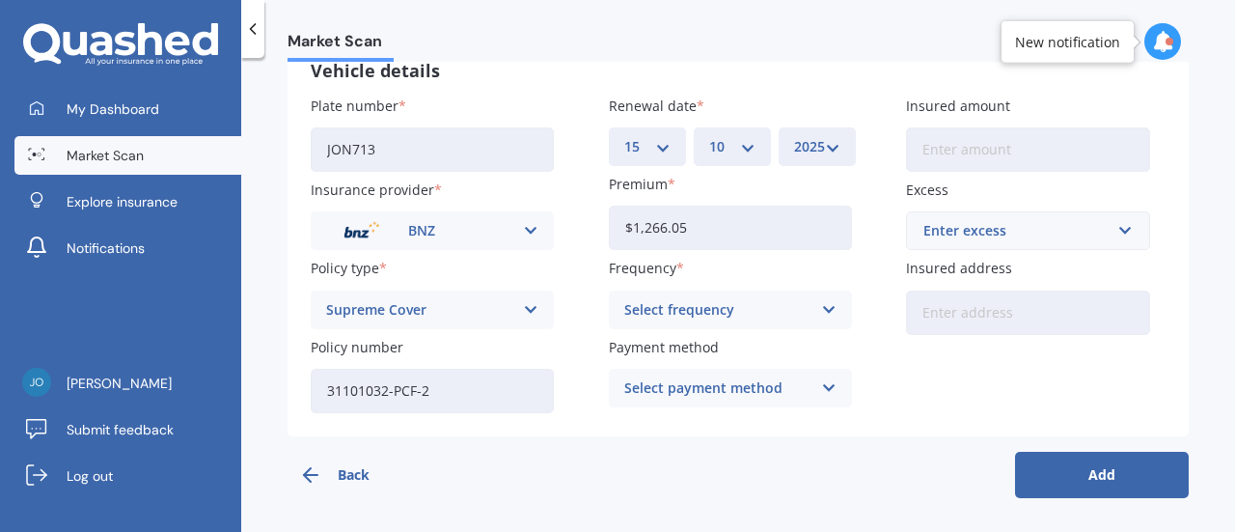
click at [824, 383] on icon at bounding box center [829, 387] width 16 height 21
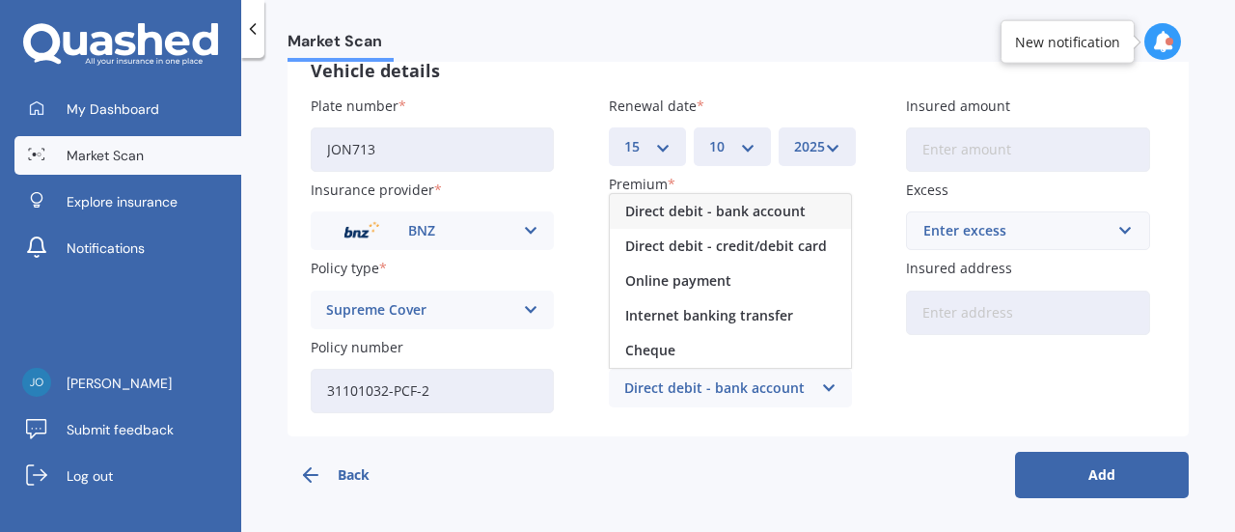
click at [672, 211] on span "Direct debit - bank account" at bounding box center [715, 212] width 180 height 14
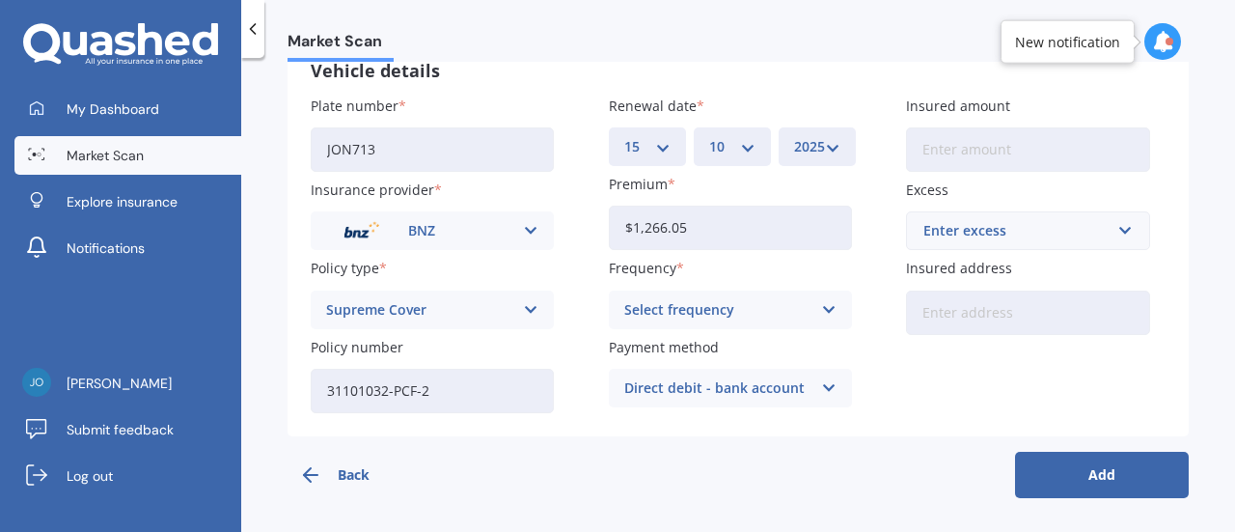
click at [821, 309] on icon at bounding box center [829, 309] width 16 height 21
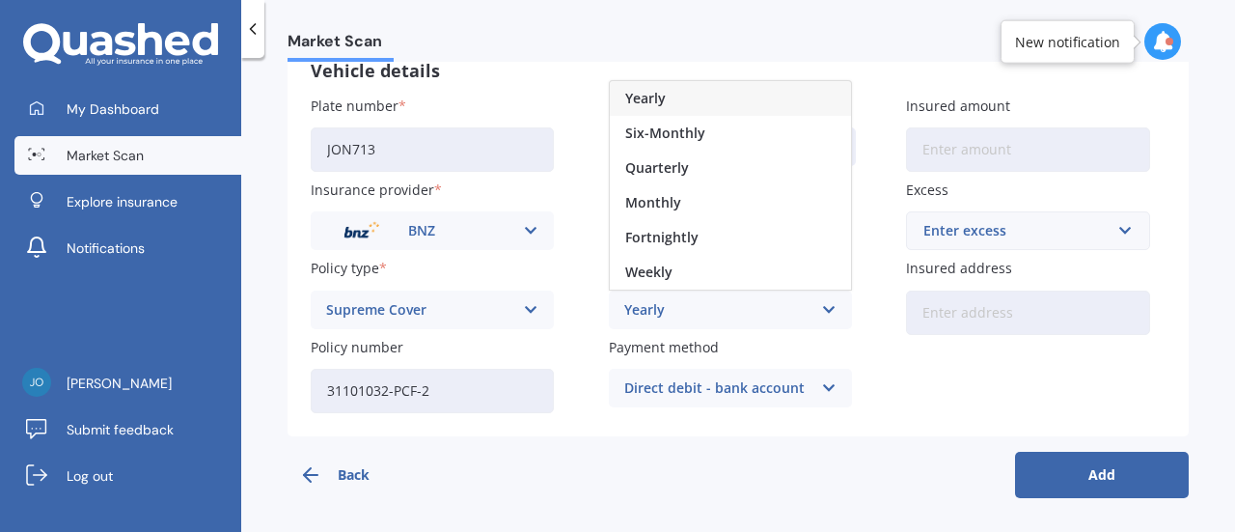
click at [632, 310] on div "Yearly" at bounding box center [717, 309] width 187 height 21
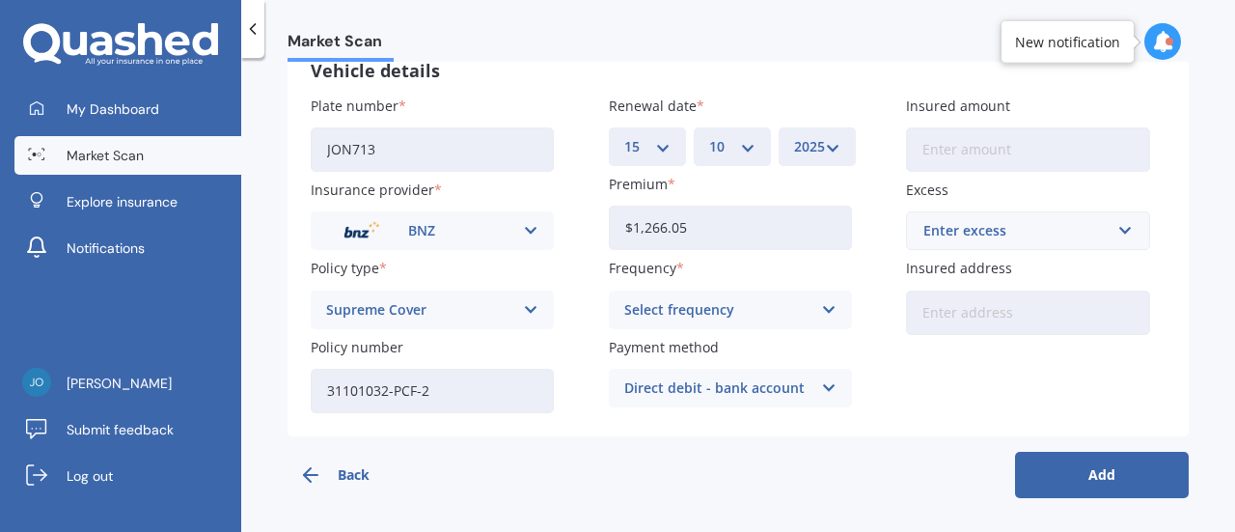
click at [984, 150] on input "Insured amount" at bounding box center [1027, 149] width 243 height 44
click at [934, 306] on input "Insured address" at bounding box center [1027, 312] width 243 height 44
type input "G [STREET_ADDRESS][PERSON_NAME]"
click at [529, 308] on icon at bounding box center [531, 309] width 16 height 21
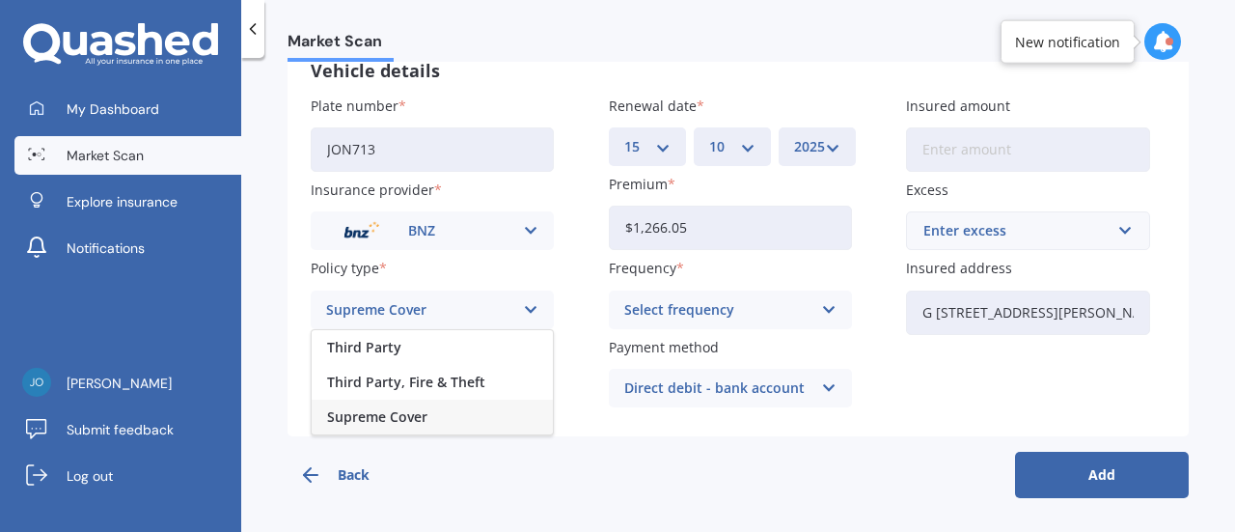
click at [529, 308] on icon at bounding box center [531, 309] width 16 height 21
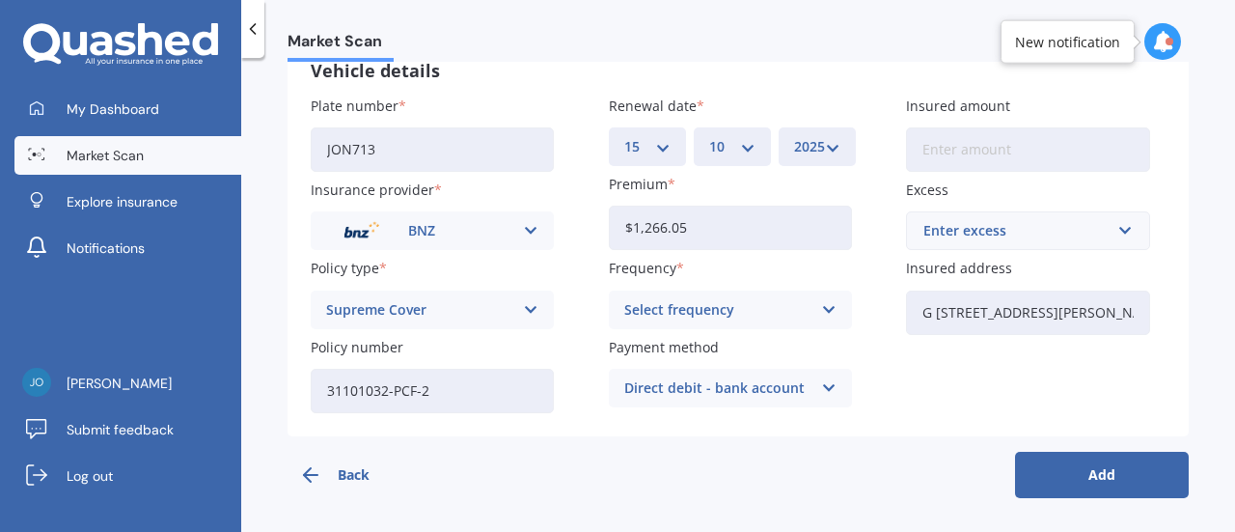
click at [677, 310] on div "Select frequency" at bounding box center [717, 309] width 187 height 21
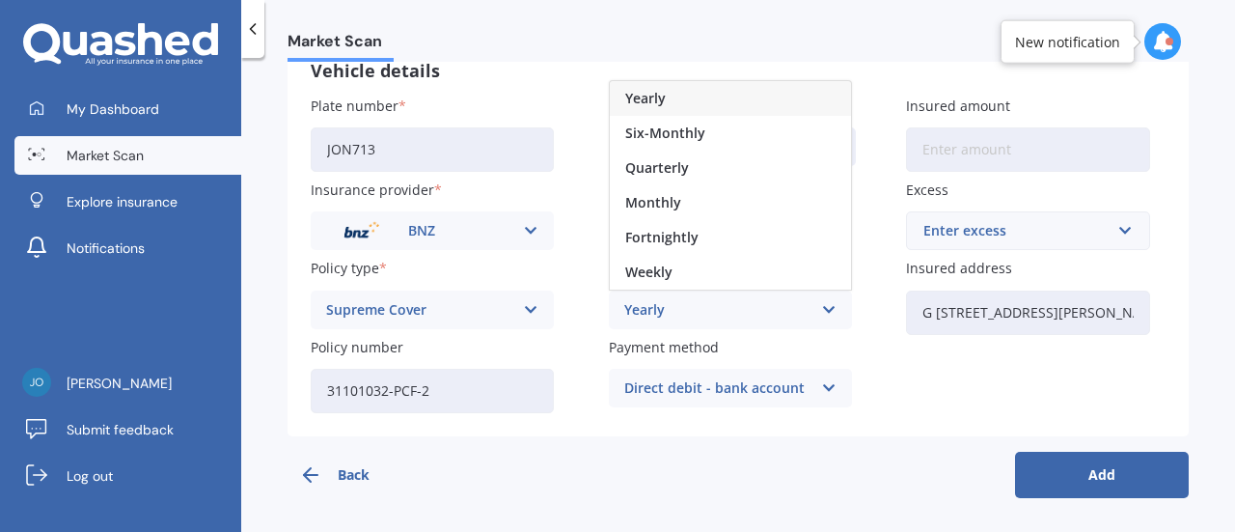
click at [825, 307] on icon at bounding box center [829, 309] width 16 height 21
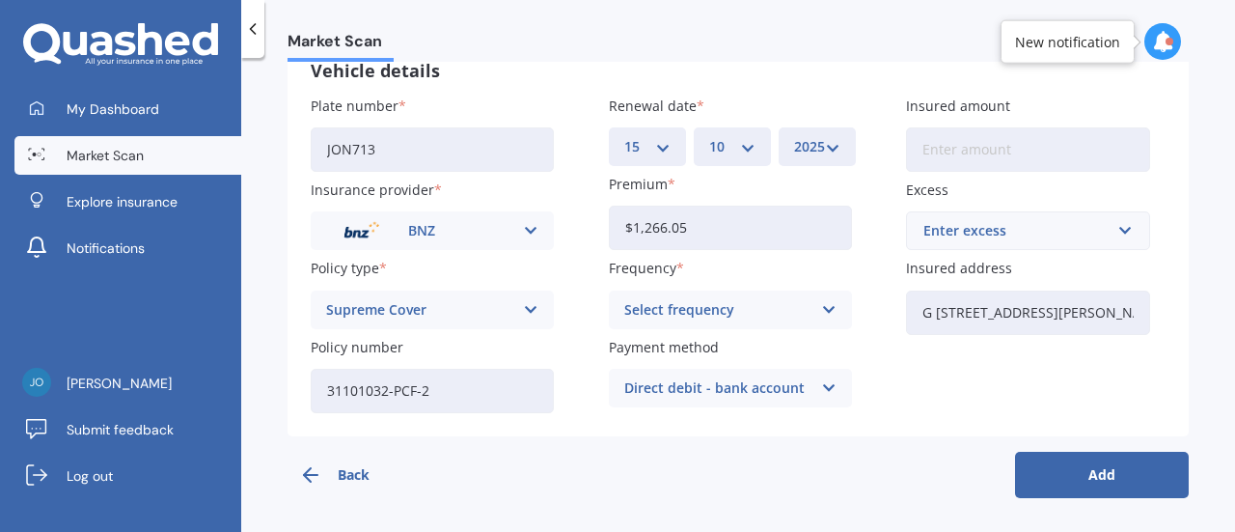
click at [825, 307] on icon at bounding box center [829, 309] width 16 height 21
drag, startPoint x: 848, startPoint y: 159, endPoint x: 850, endPoint y: 185, distance: 26.1
click at [850, 185] on div "Plate number JON713 Insurance provider BNZ AA AMI AMP ANZ ASB Aioi Nissay Dowa …" at bounding box center [738, 254] width 855 height 317
click at [670, 474] on div "Back Add" at bounding box center [738, 467] width 901 height 62
click at [953, 148] on input "Insured amount" at bounding box center [1027, 149] width 243 height 44
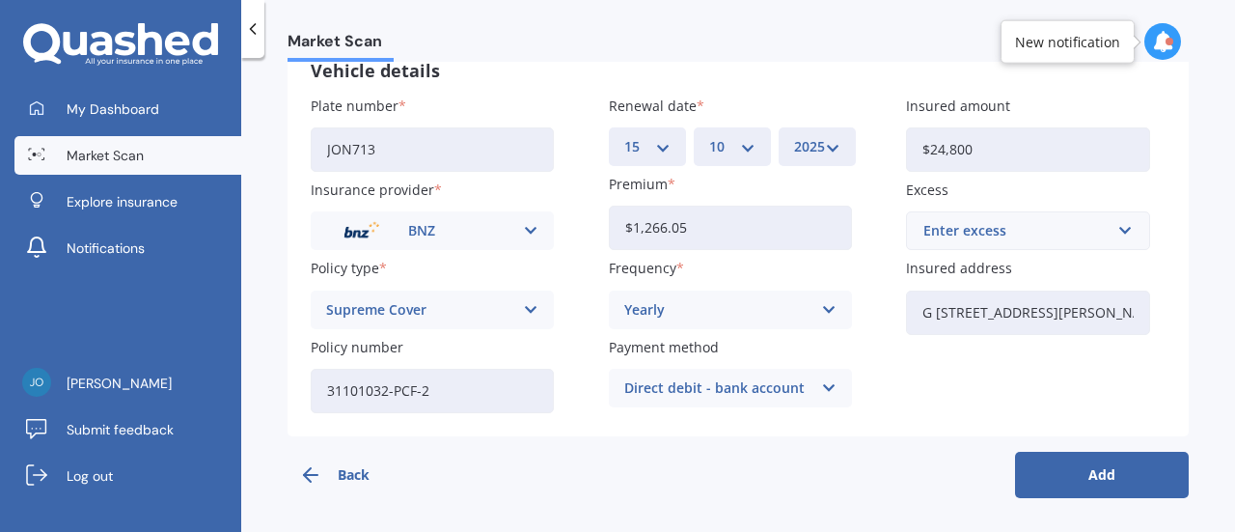
type input "$24,800"
click at [1120, 483] on button "Add" at bounding box center [1102, 475] width 174 height 46
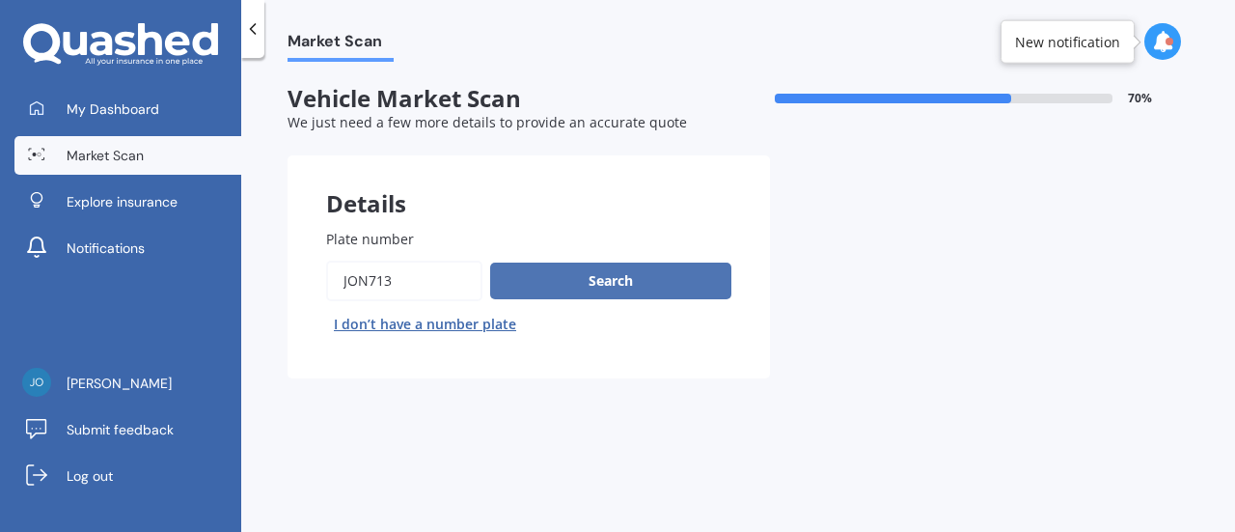
click at [619, 278] on button "Search" at bounding box center [610, 280] width 241 height 37
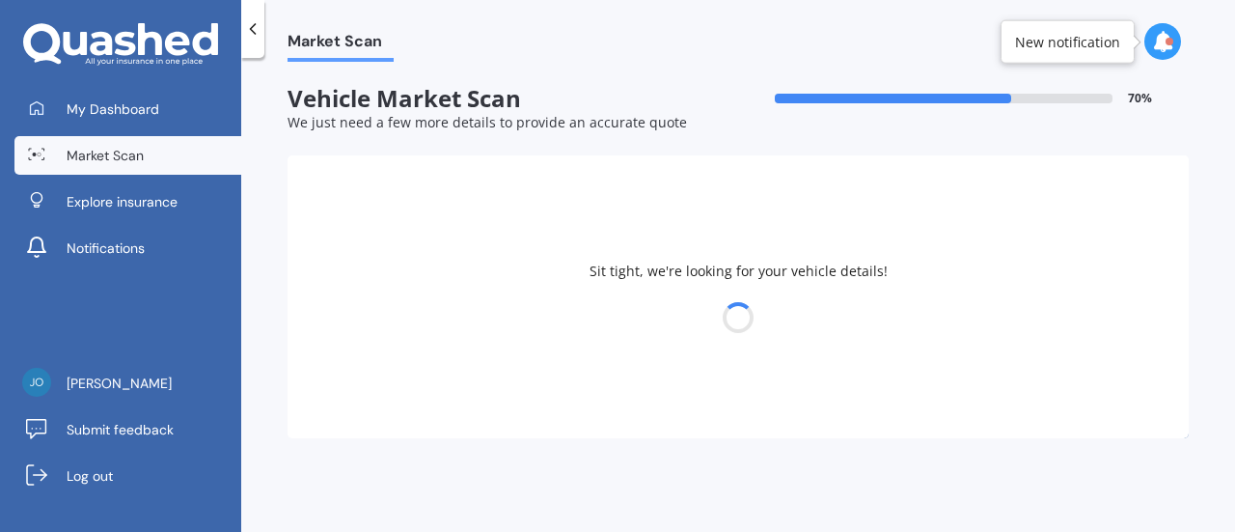
select select "15"
select select "05"
select select "1947"
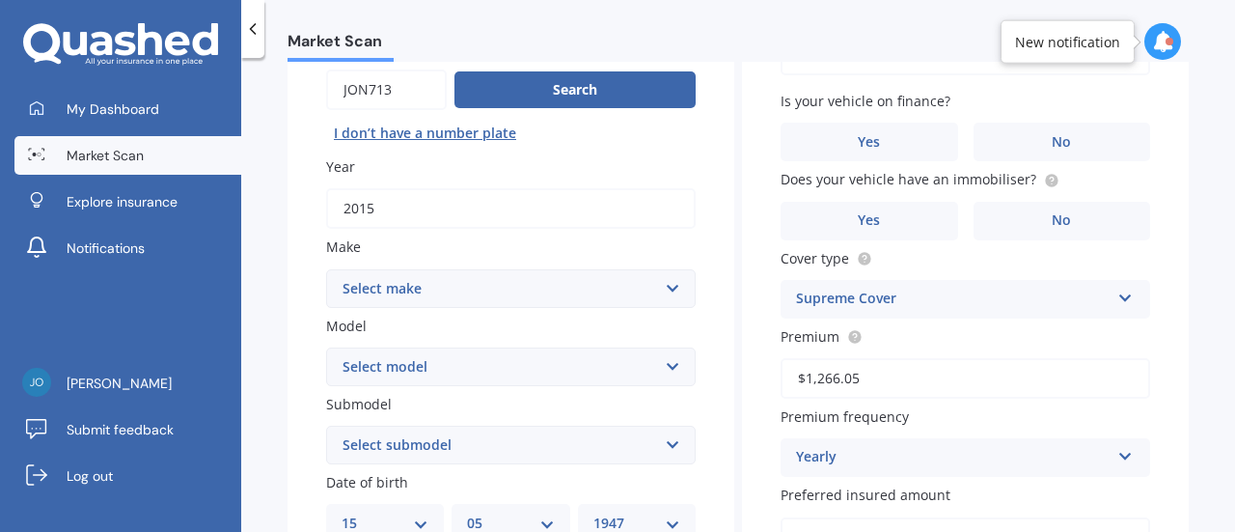
scroll to position [193, 0]
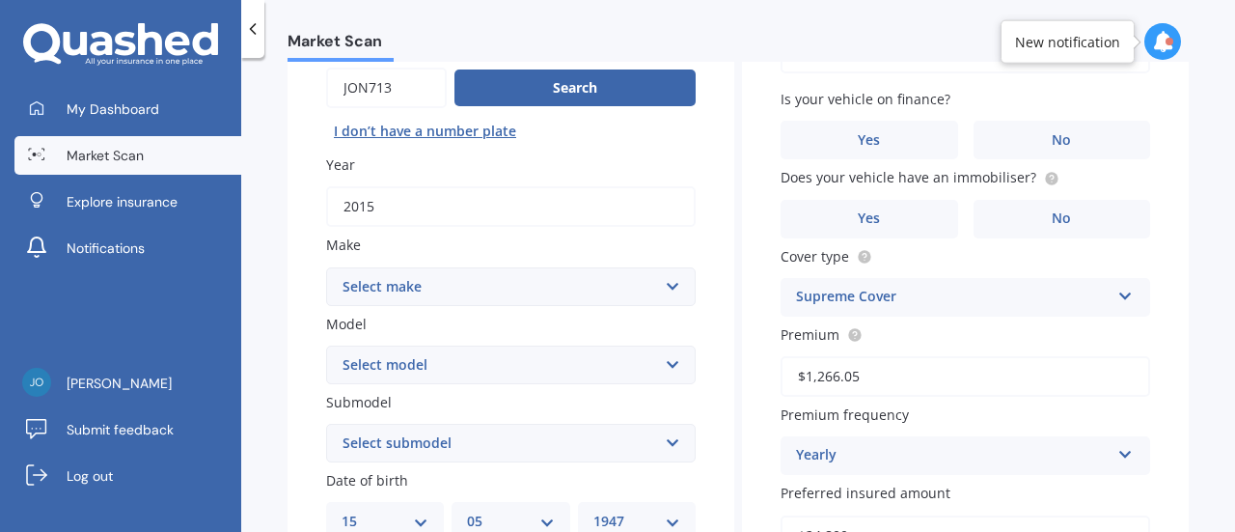
click at [664, 287] on select "Select make AC ALFA ROMEO ASTON [PERSON_NAME] AUDI AUSTIN BEDFORD Bentley BMW B…" at bounding box center [511, 286] width 370 height 39
select select "MERCEDES BENZ"
click at [326, 267] on select "Select make AC ALFA ROMEO ASTON [PERSON_NAME] AUDI AUSTIN BEDFORD Bentley BMW B…" at bounding box center [511, 286] width 370 height 39
click at [666, 366] on select "Select model 190 200 220 230 240 250 260 280 300 320 350 380 400 420 450 500 55…" at bounding box center [511, 364] width 370 height 39
click at [337, 368] on select "Select model 190 200 220 230 240 250 260 280 300 320 350 380 400 420 450 500 55…" at bounding box center [511, 364] width 370 height 39
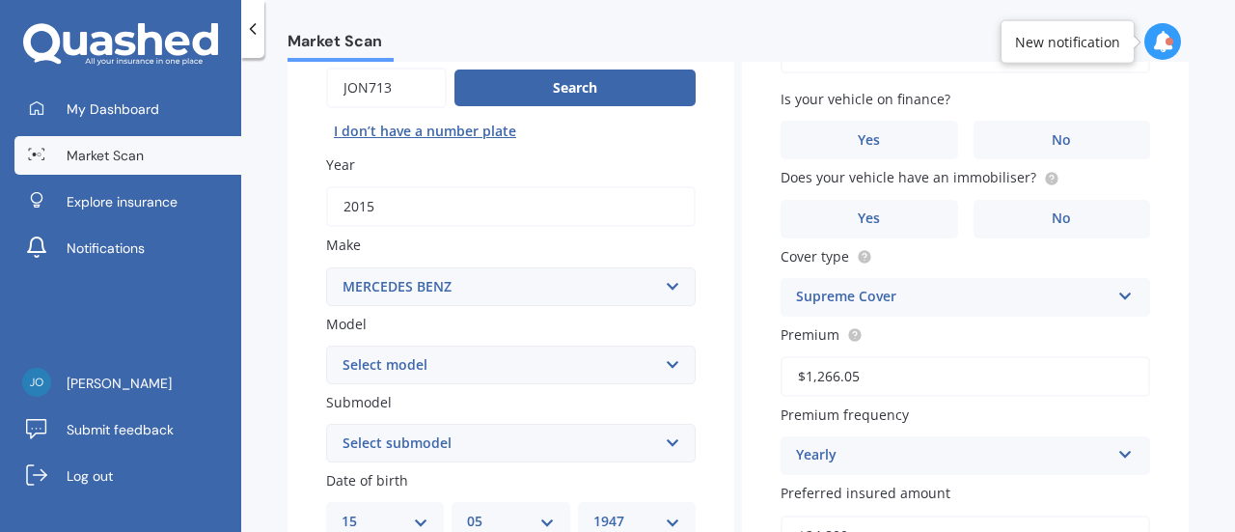
click at [668, 445] on select "Select submodel" at bounding box center [511, 443] width 370 height 39
click at [666, 445] on select "Select submodel" at bounding box center [511, 443] width 370 height 39
click at [666, 441] on select "Select submodel" at bounding box center [511, 443] width 370 height 39
click at [426, 364] on select "Select model 190 200 220 230 240 250 260 280 300 320 350 380 400 420 450 500 55…" at bounding box center [511, 364] width 370 height 39
click at [326, 346] on select "Select model 190 200 220 230 240 250 260 280 300 320 350 380 400 420 450 500 55…" at bounding box center [511, 364] width 370 height 39
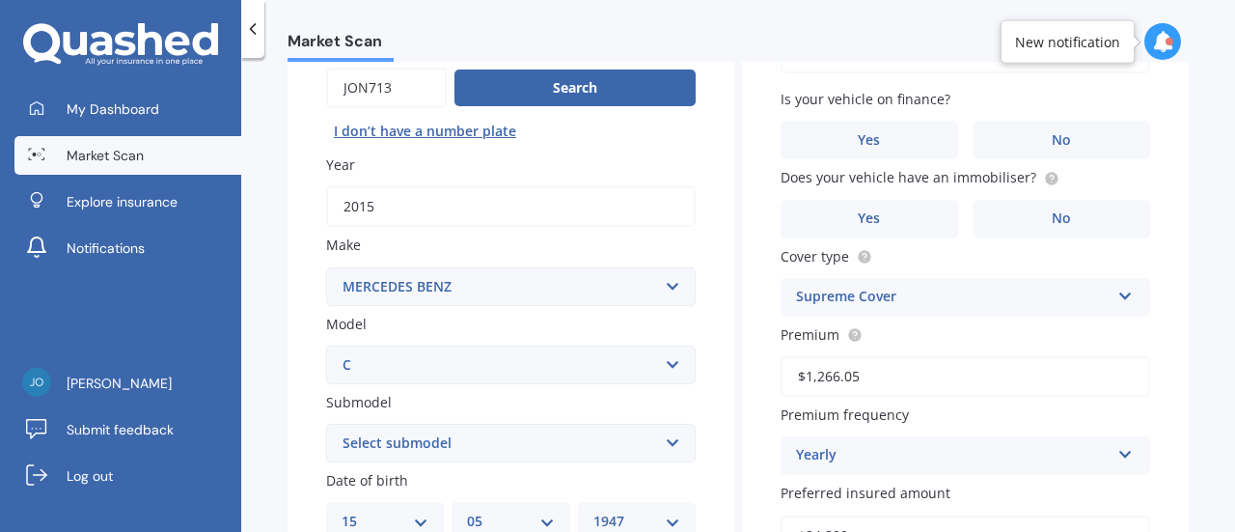
click at [360, 364] on select "Select model 190 200 220 230 240 250 260 280 300 320 350 380 400 420 450 500 55…" at bounding box center [511, 364] width 370 height 39
click at [326, 346] on select "Select model 190 200 220 230 240 250 260 280 300 320 350 380 400 420 450 500 55…" at bounding box center [511, 364] width 370 height 39
click at [397, 365] on select "Select model 190 200 220 230 240 250 260 280 300 320 350 380 400 420 450 500 55…" at bounding box center [511, 364] width 370 height 39
select select "C200"
click at [326, 346] on select "Select model 190 200 220 230 240 250 260 280 300 320 350 380 400 420 450 500 55…" at bounding box center [511, 364] width 370 height 39
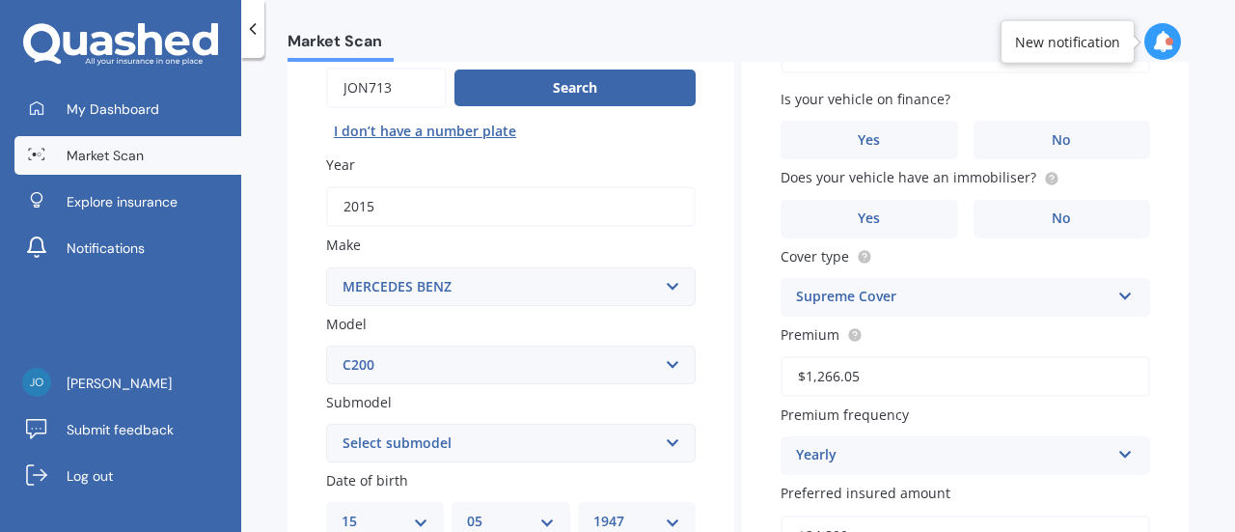
click at [426, 357] on select "Select model 190 200 220 230 240 250 260 280 300 320 350 380 400 420 450 500 55…" at bounding box center [511, 364] width 370 height 39
click at [384, 369] on select "Select model 190 200 220 230 240 250 260 280 300 320 350 380 400 420 450 500 55…" at bounding box center [511, 364] width 370 height 39
drag, startPoint x: 384, startPoint y: 368, endPoint x: 789, endPoint y: 34, distance: 525.0
click at [789, 34] on div "Market Scan" at bounding box center [738, 31] width 994 height 62
click at [668, 443] on select "Select submodel Sedan 4dr 9G Tronic 9sp 1.5T/15.0kW Piston - Elec" at bounding box center [511, 443] width 370 height 39
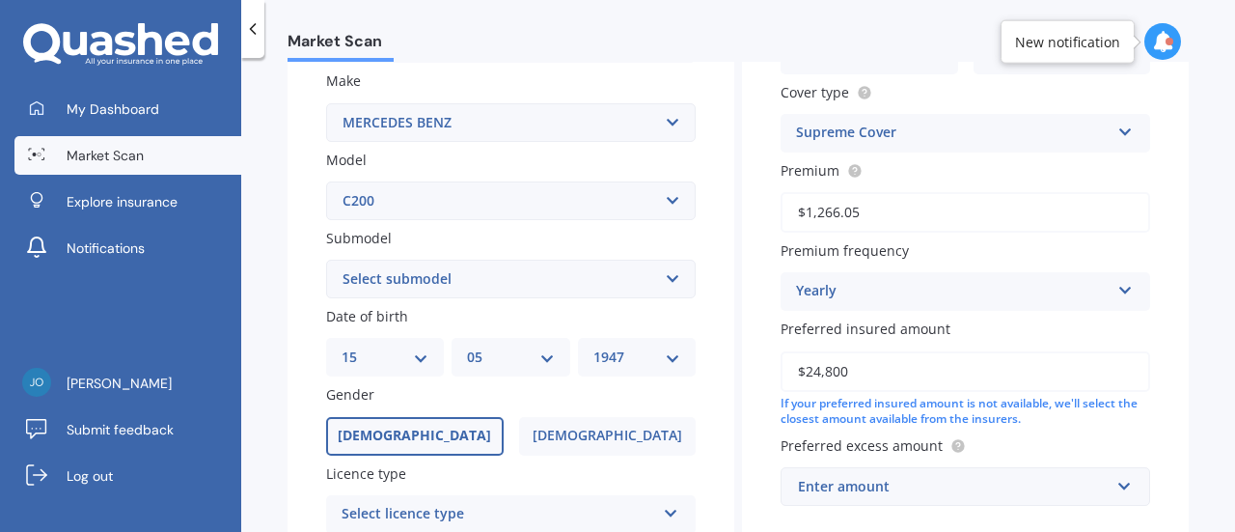
scroll to position [386, 0]
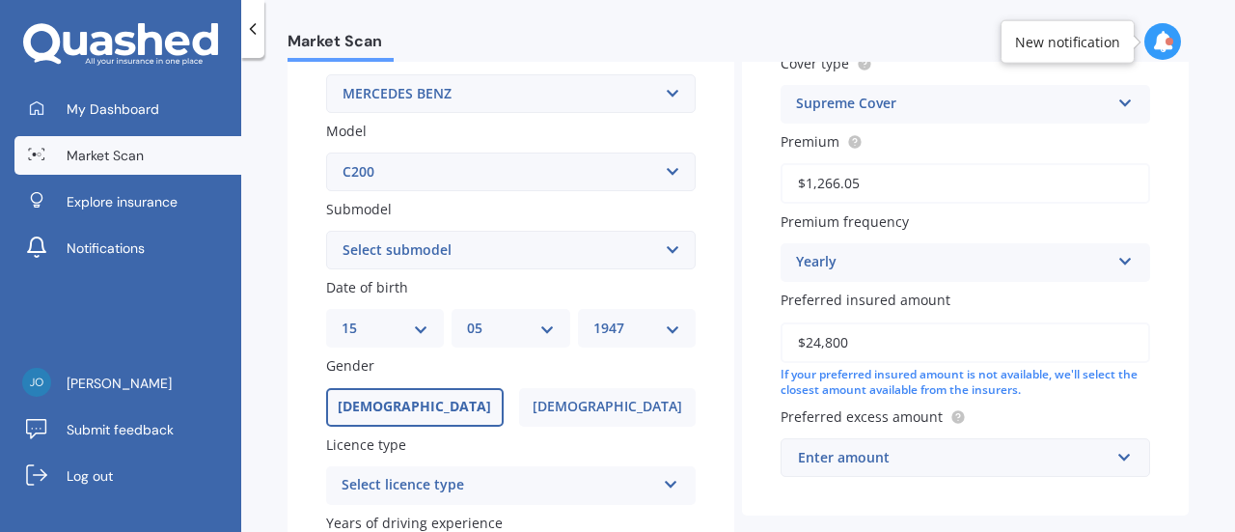
click at [668, 248] on select "Select submodel Sedan 4dr 9G Tronic 9sp 1.5T/15.0kW Piston - Elec" at bounding box center [511, 250] width 370 height 39
select select "SEDAN 4DR 9G TRONIC 9SP 1.5T/15.0KW PISTON - ELEC"
click at [326, 232] on select "Select submodel Sedan 4dr 9G Tronic 9sp 1.5T/15.0kW Piston - Elec" at bounding box center [511, 250] width 370 height 39
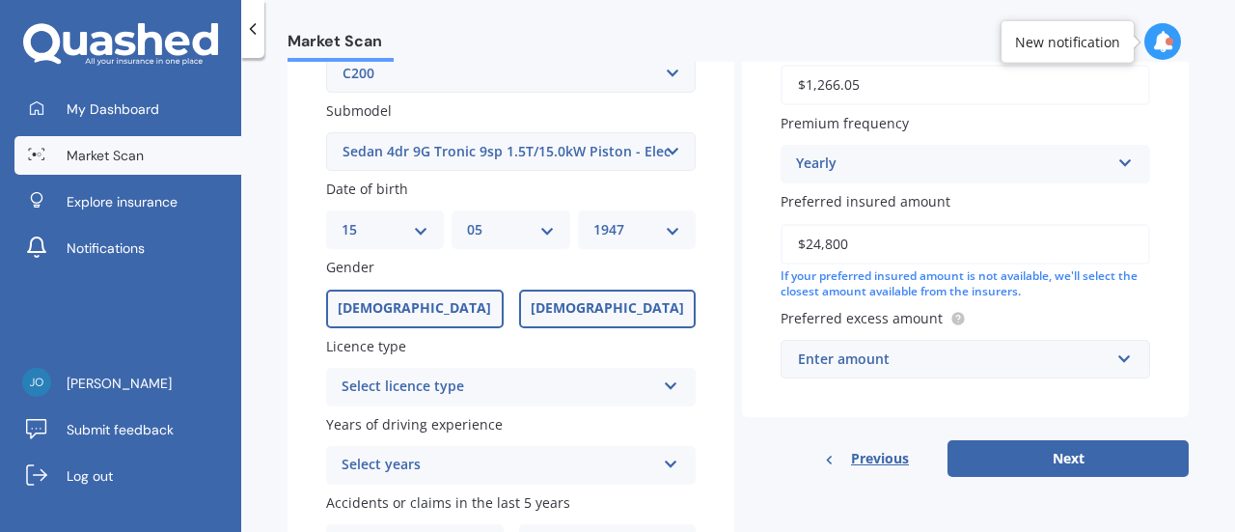
scroll to position [579, 0]
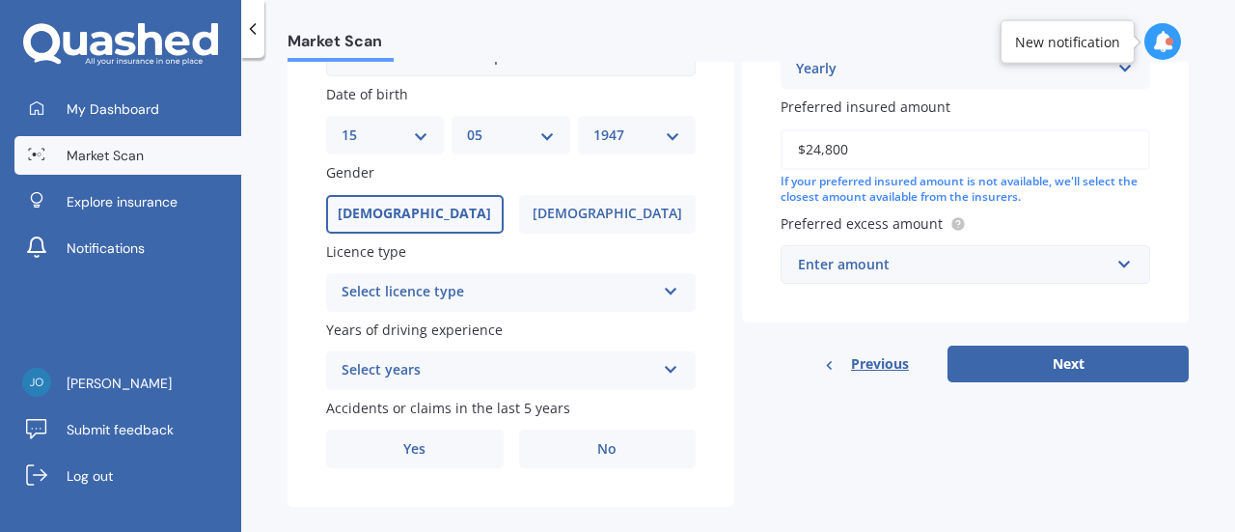
click at [668, 292] on icon at bounding box center [671, 288] width 16 height 14
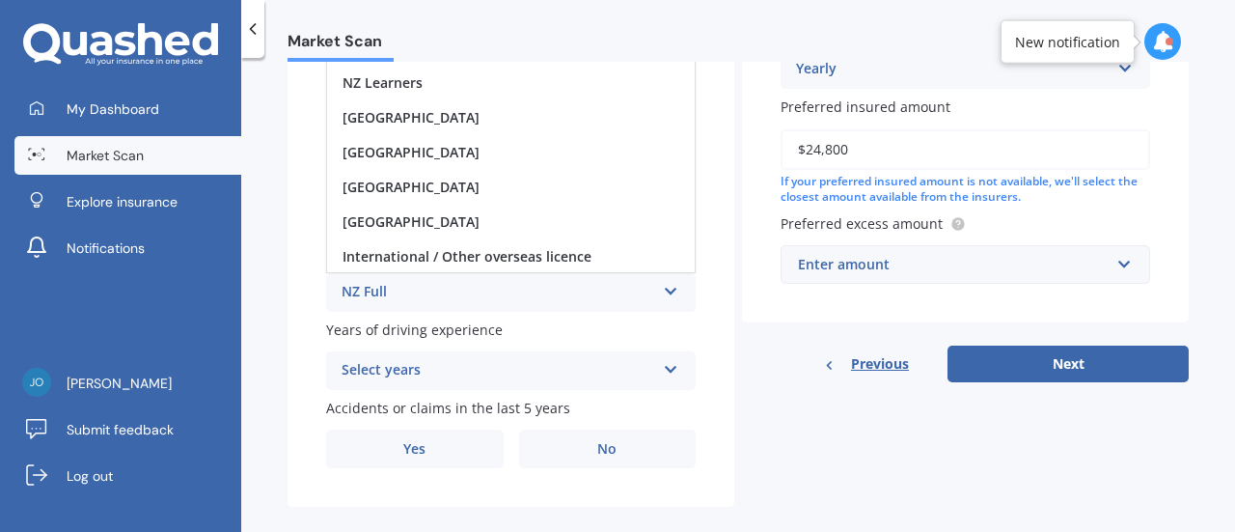
click at [409, 295] on div "NZ Full" at bounding box center [499, 292] width 314 height 23
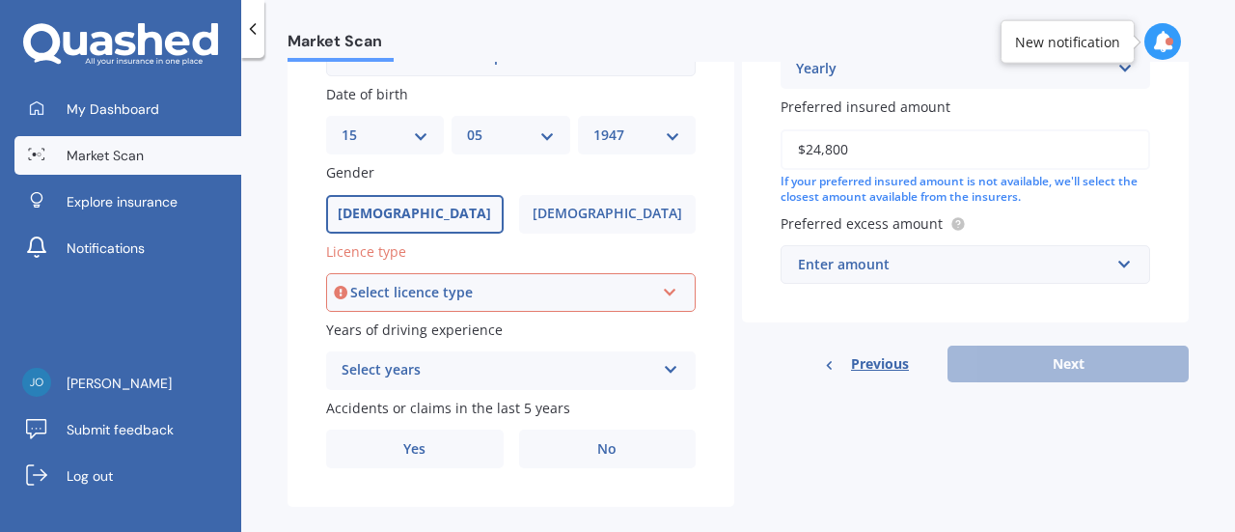
click at [667, 294] on icon at bounding box center [670, 289] width 16 height 14
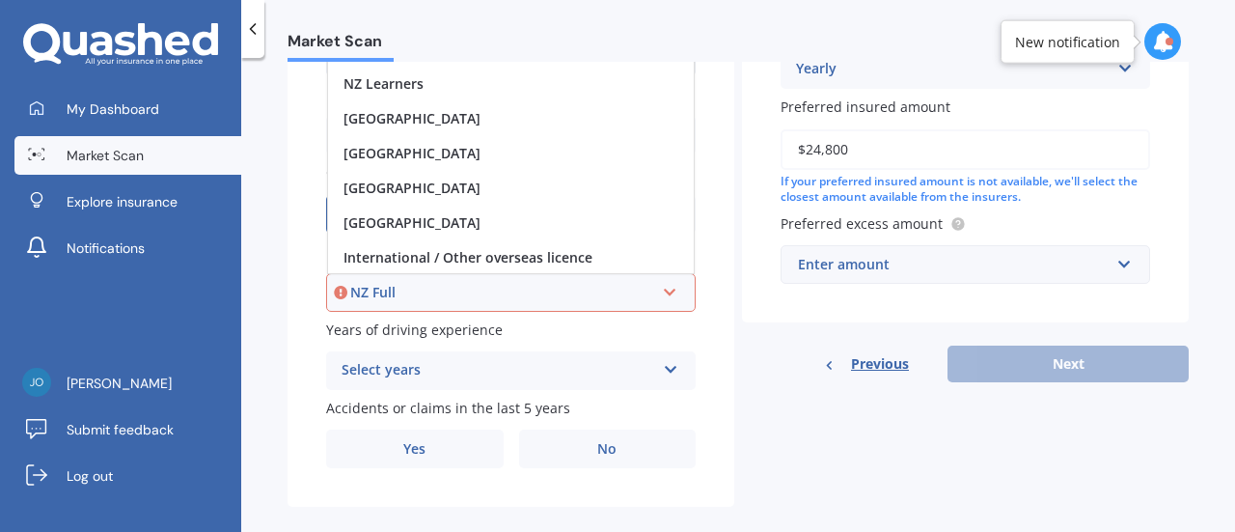
scroll to position [1, 0]
click at [666, 371] on icon at bounding box center [671, 366] width 16 height 14
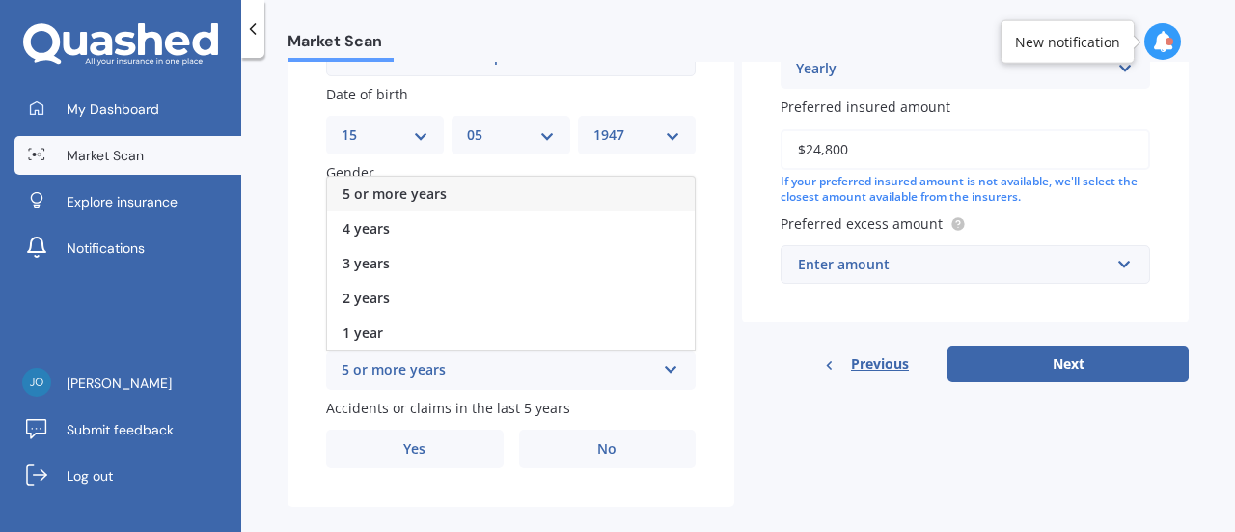
click at [441, 193] on span "5 or more years" at bounding box center [395, 193] width 104 height 18
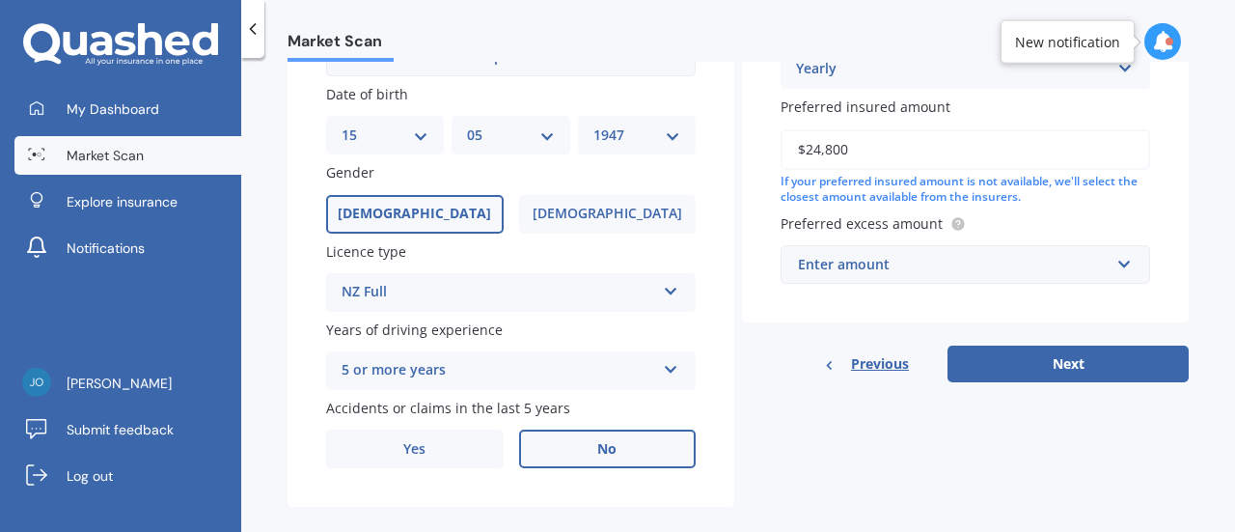
click at [585, 446] on label "No" at bounding box center [608, 448] width 178 height 39
click at [0, 0] on input "No" at bounding box center [0, 0] width 0 height 0
click at [606, 451] on span "No" at bounding box center [606, 449] width 19 height 16
click at [0, 0] on input "No" at bounding box center [0, 0] width 0 height 0
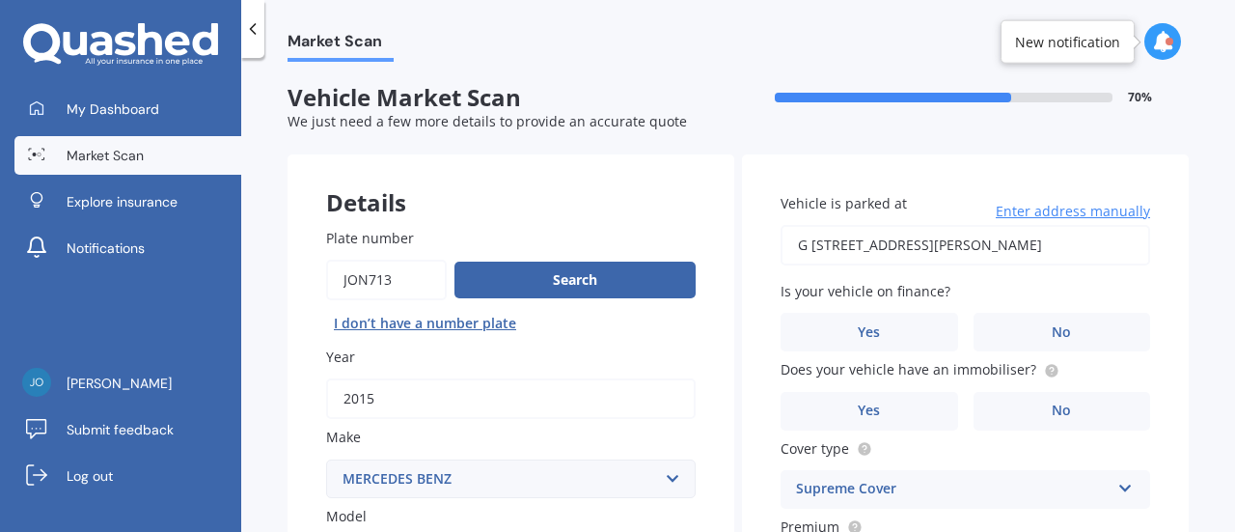
scroll to position [0, 0]
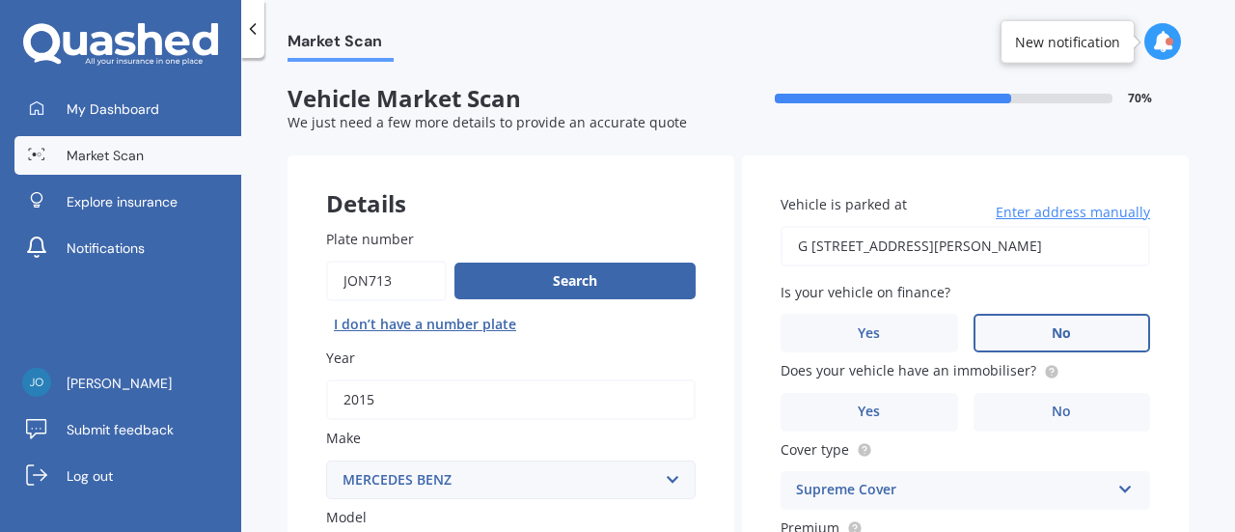
click at [1082, 331] on label "No" at bounding box center [1063, 333] width 178 height 39
click at [0, 0] on input "No" at bounding box center [0, 0] width 0 height 0
click at [858, 404] on span "Yes" at bounding box center [869, 411] width 23 height 16
click at [0, 0] on input "Yes" at bounding box center [0, 0] width 0 height 0
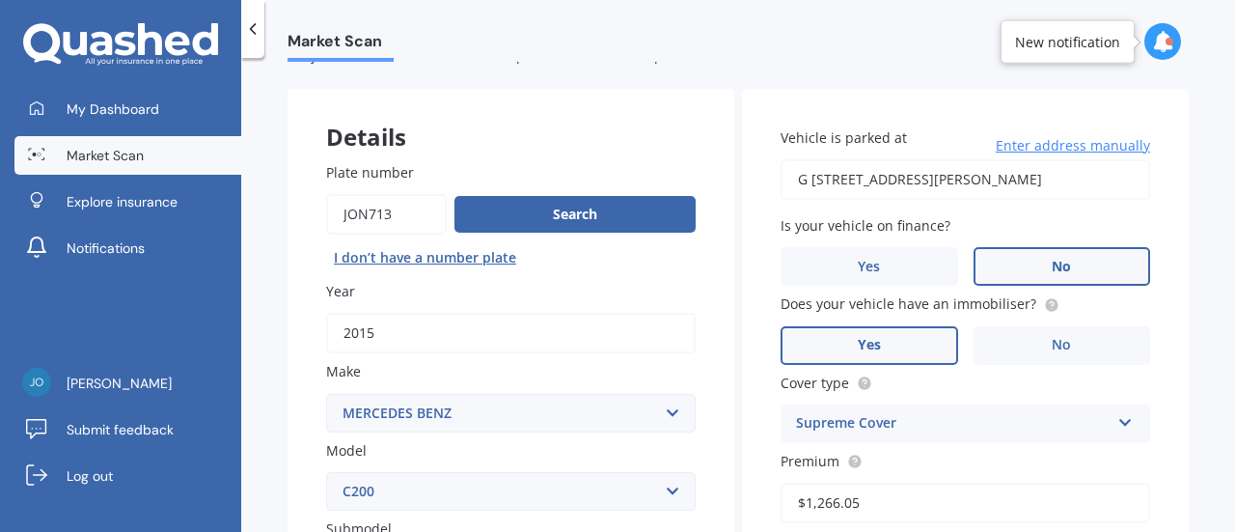
scroll to position [96, 0]
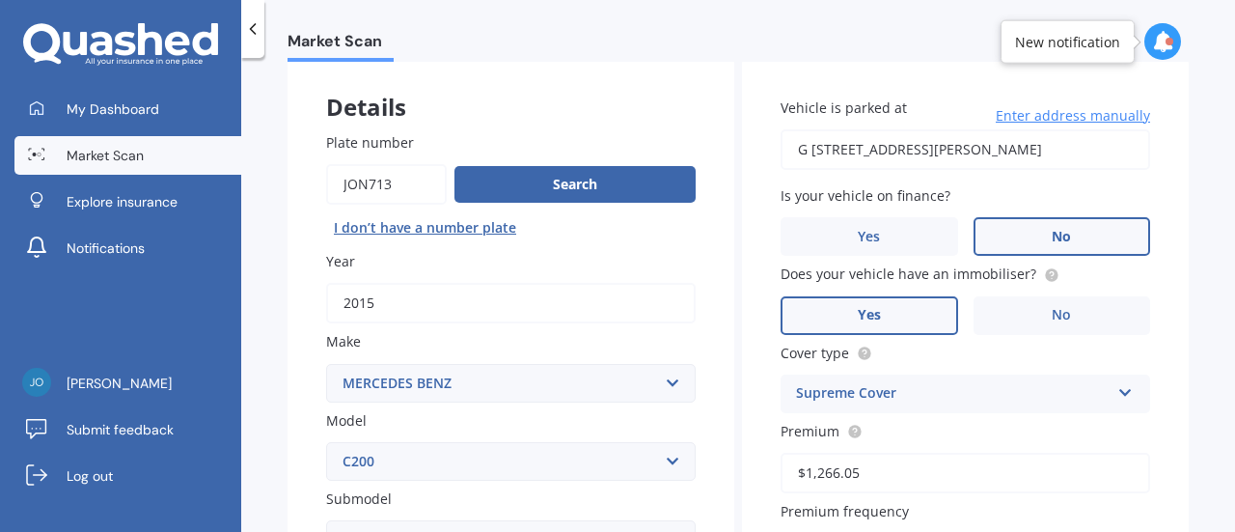
click at [1117, 389] on icon at bounding box center [1125, 389] width 16 height 14
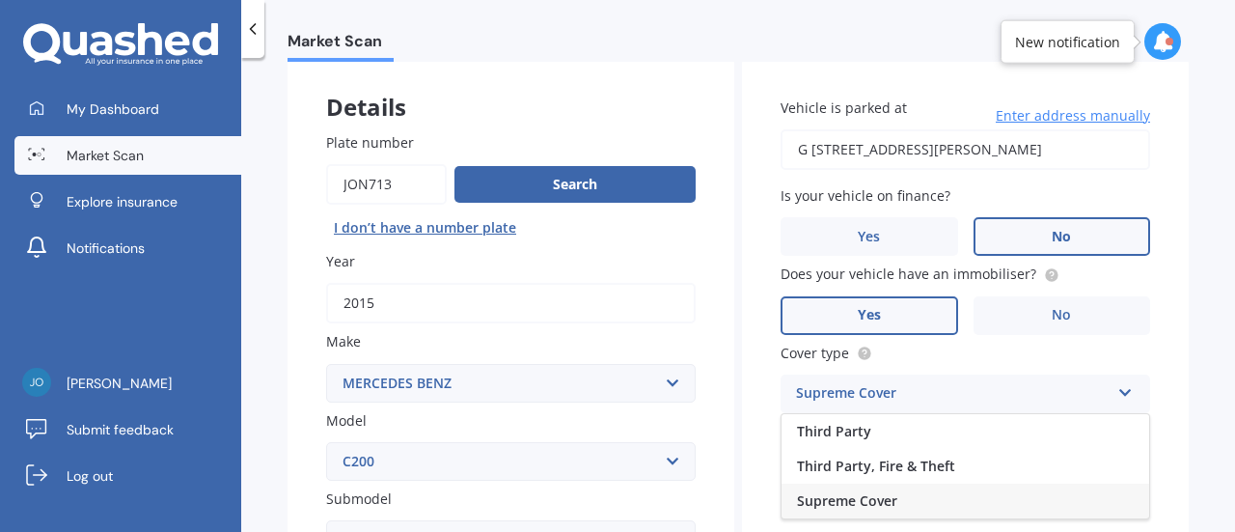
click at [1117, 389] on icon at bounding box center [1125, 389] width 16 height 14
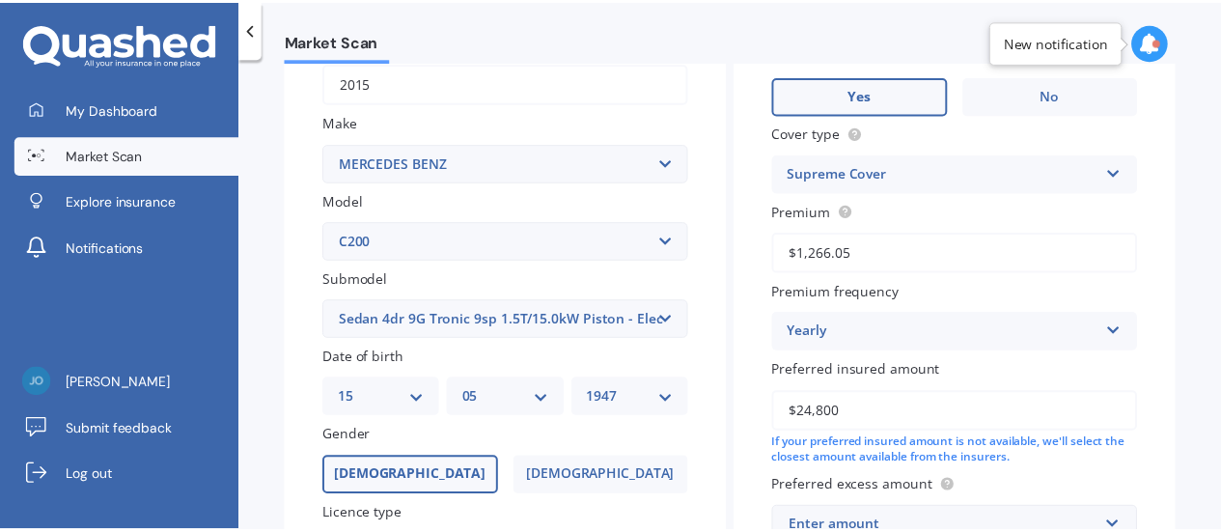
scroll to position [365, 0]
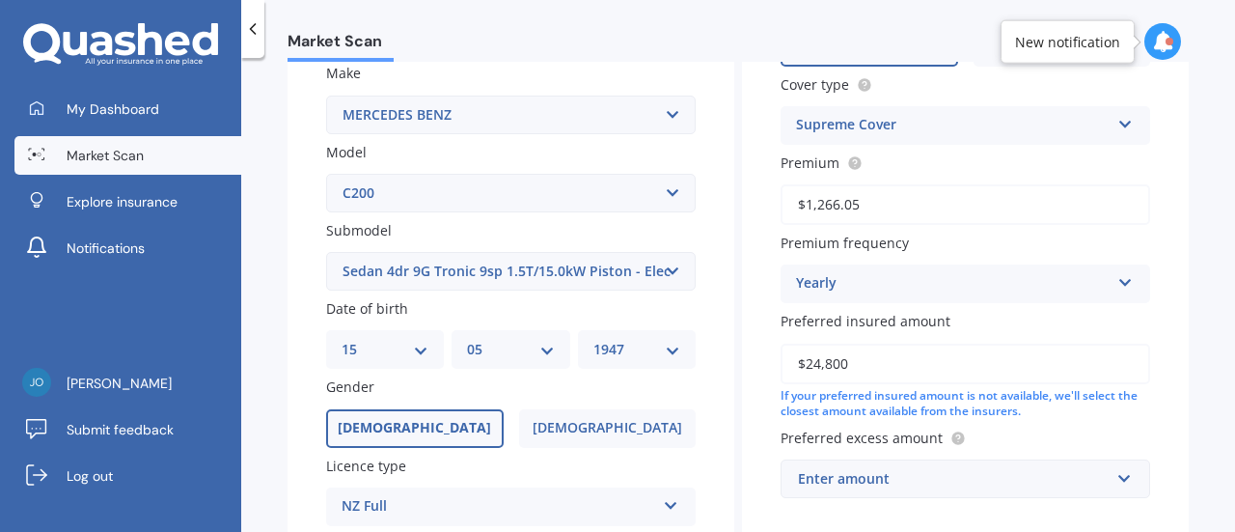
click at [849, 362] on input "$24,800" at bounding box center [966, 363] width 370 height 41
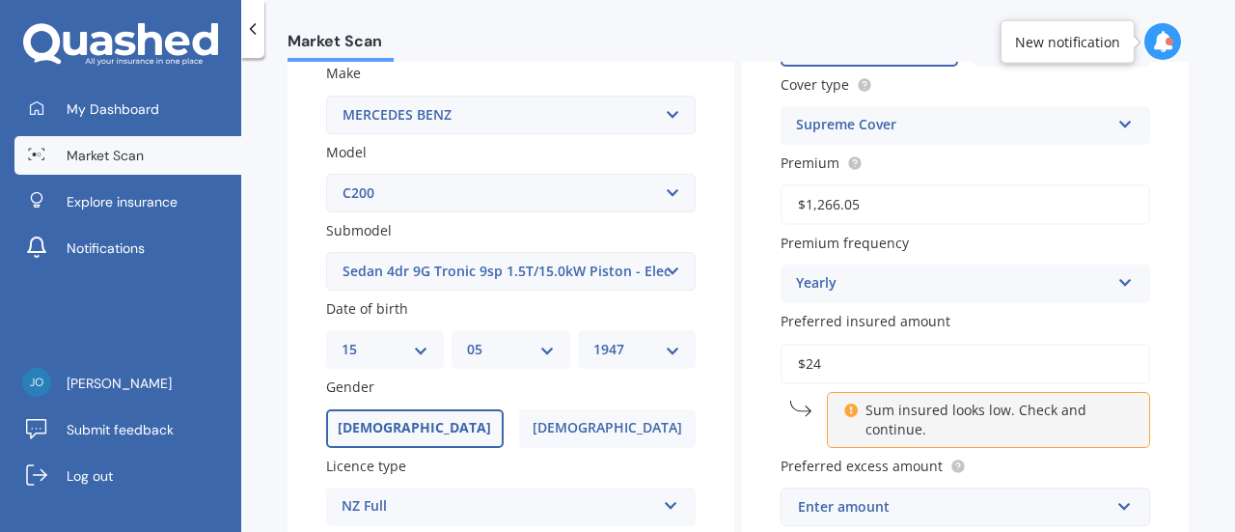
type input "$2"
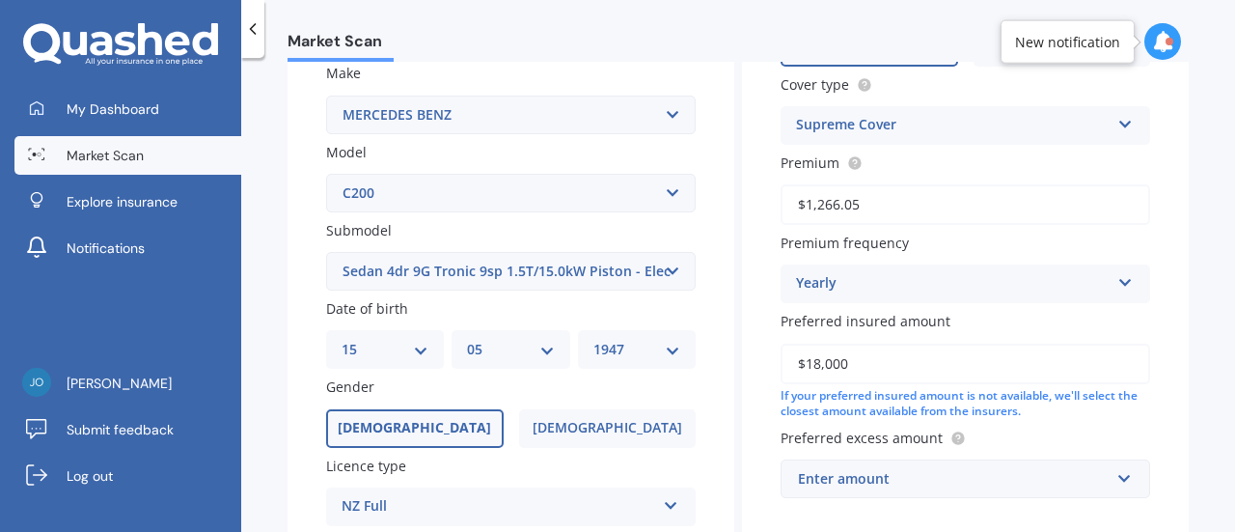
click at [1113, 364] on input "$18,000" at bounding box center [966, 363] width 370 height 41
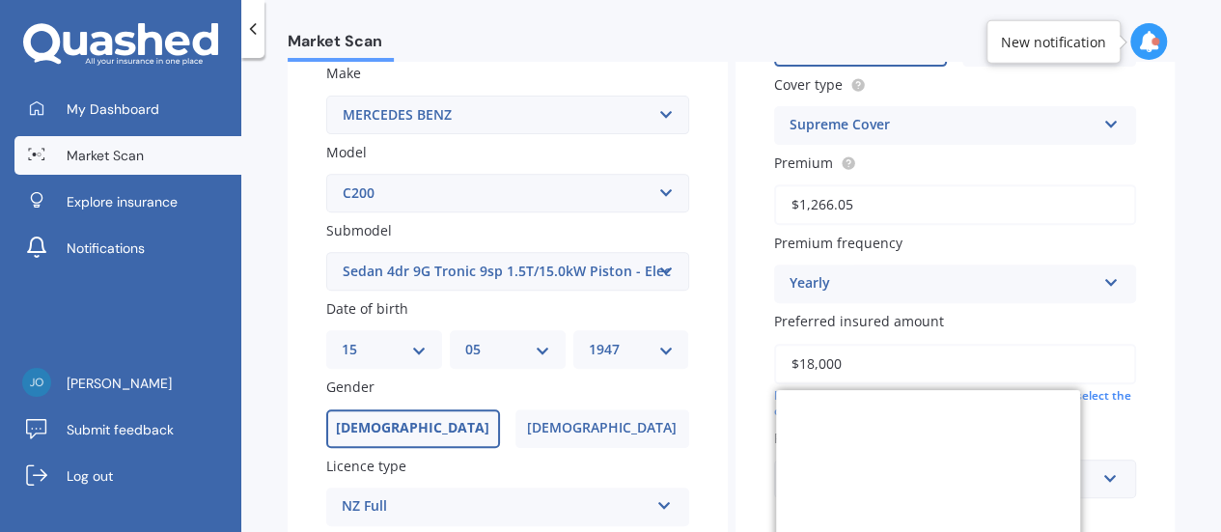
click at [988, 371] on input "$18,000" at bounding box center [955, 363] width 363 height 41
type input "$1"
click at [884, 279] on div "Yearly" at bounding box center [942, 283] width 307 height 23
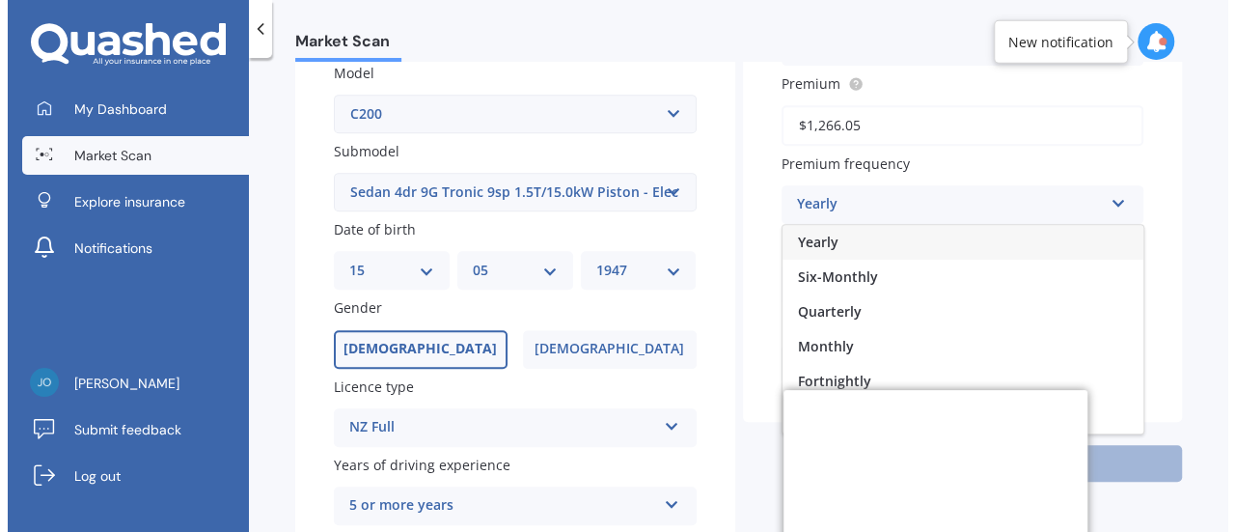
scroll to position [394, 0]
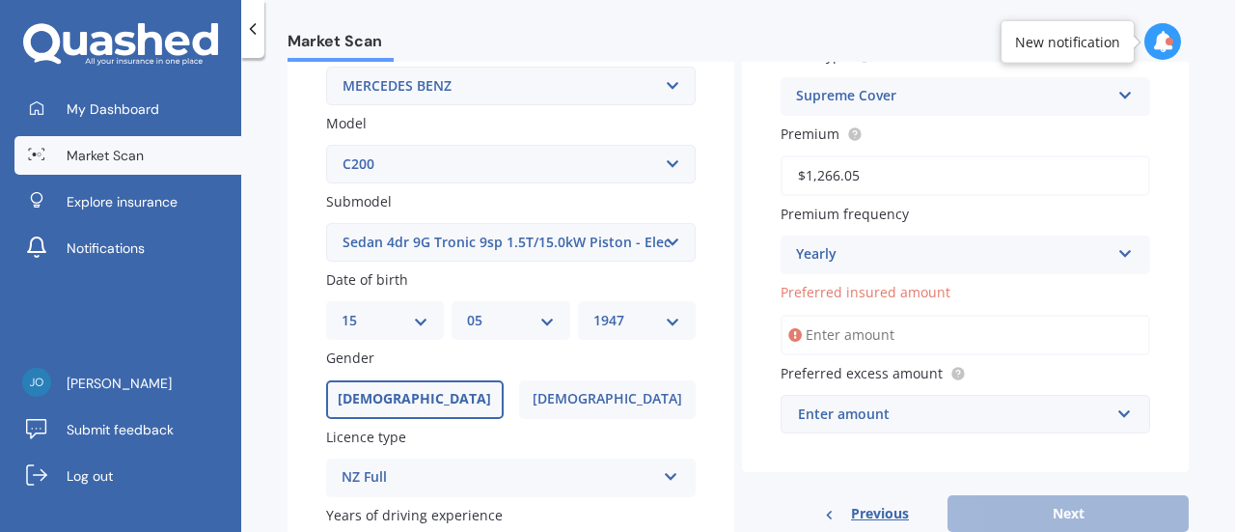
click at [1110, 336] on input "Preferred insured amount" at bounding box center [966, 335] width 370 height 41
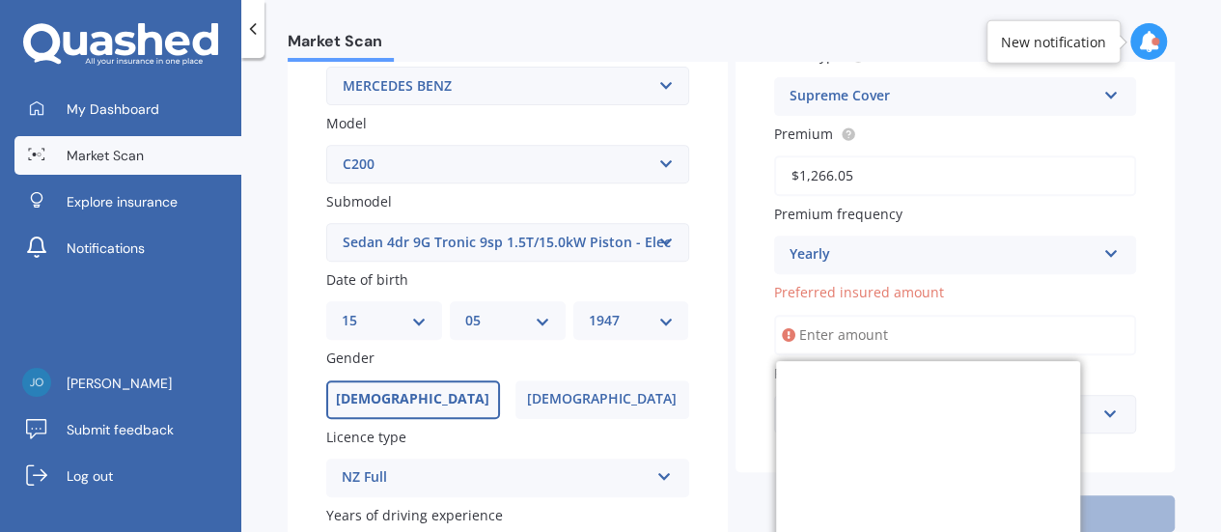
type input "$18,000"
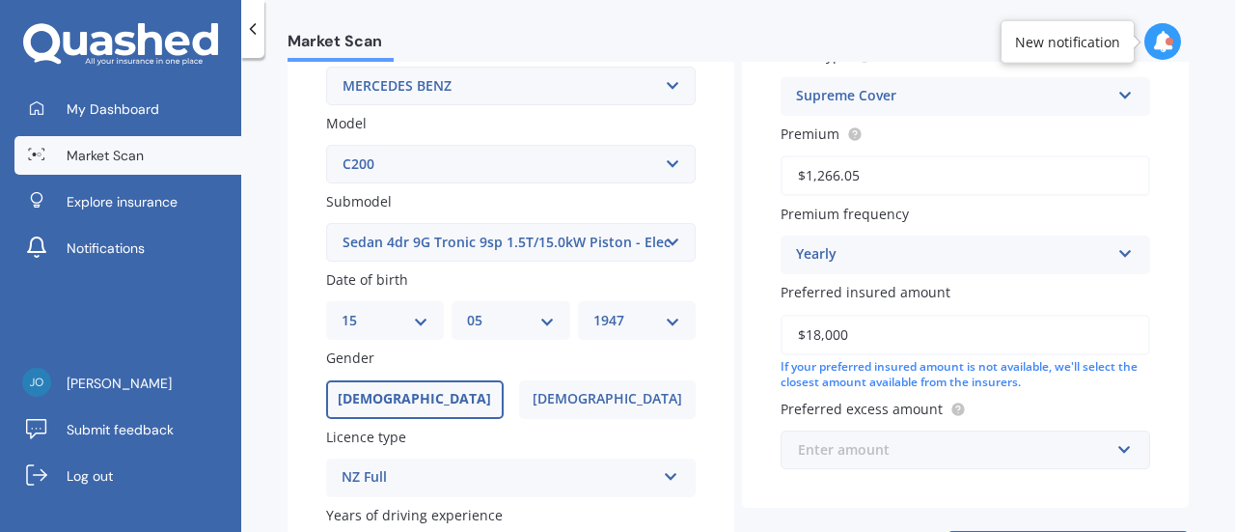
click at [1113, 457] on input "text" at bounding box center [959, 449] width 352 height 37
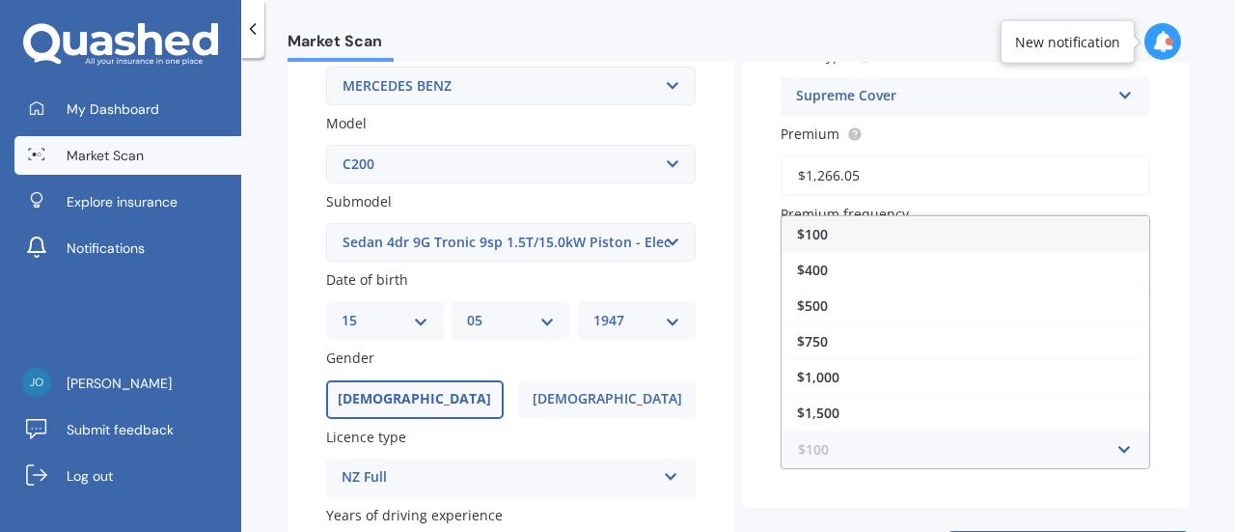
click at [1114, 453] on input "text" at bounding box center [959, 449] width 352 height 37
click at [816, 269] on span "$400" at bounding box center [812, 270] width 31 height 18
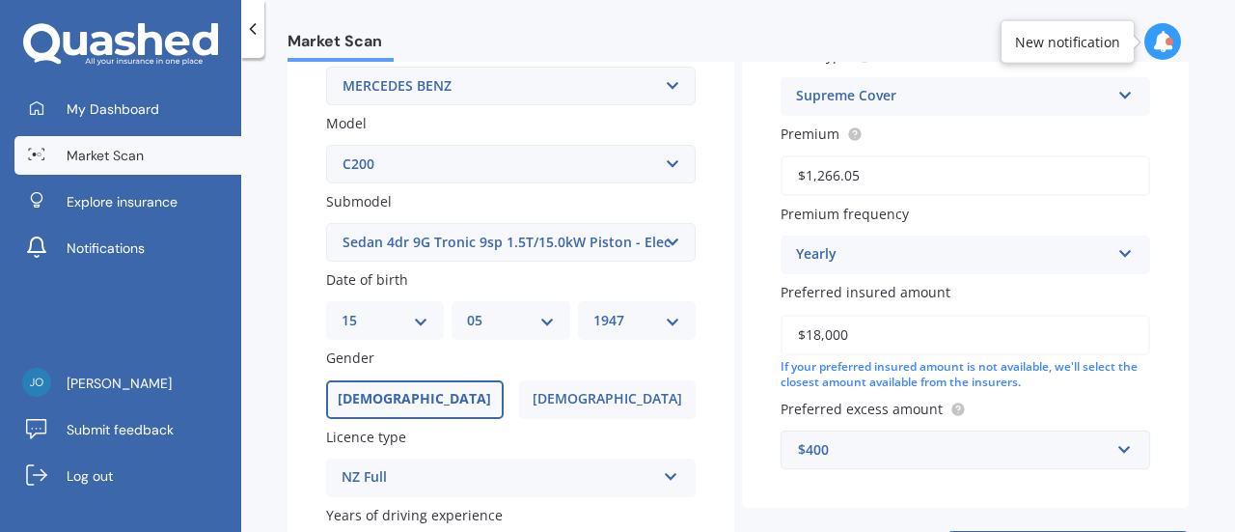
click at [847, 445] on div "$400" at bounding box center [954, 449] width 312 height 21
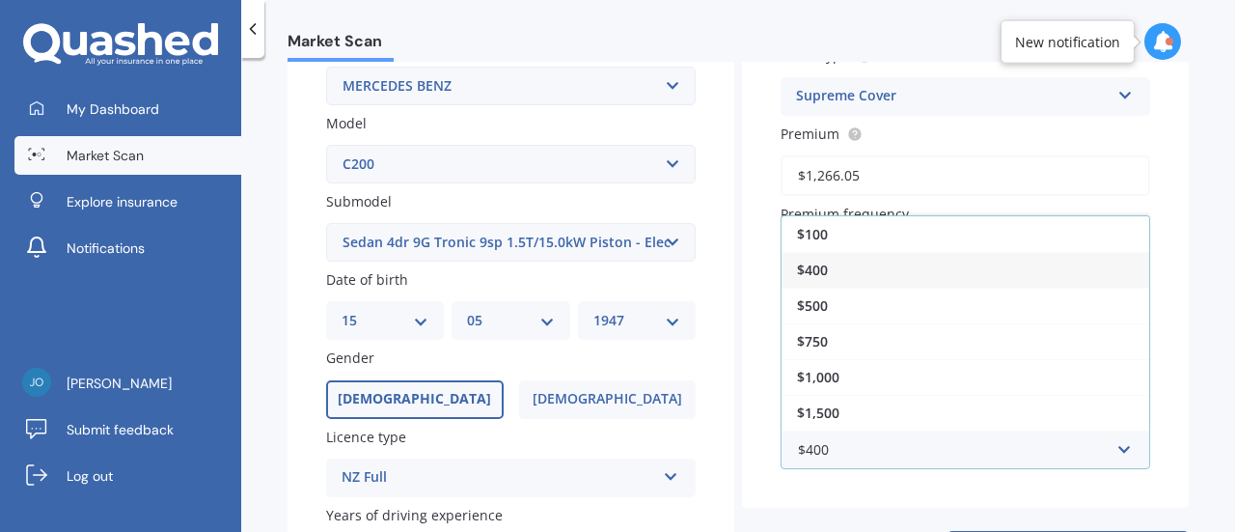
click at [836, 262] on div "$400" at bounding box center [966, 270] width 368 height 36
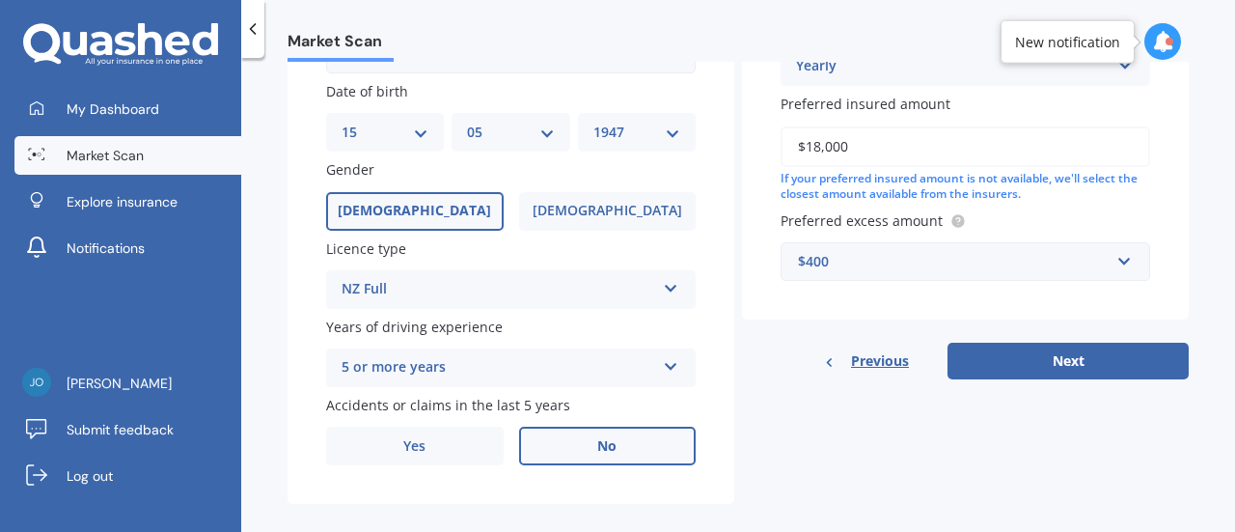
scroll to position [590, 0]
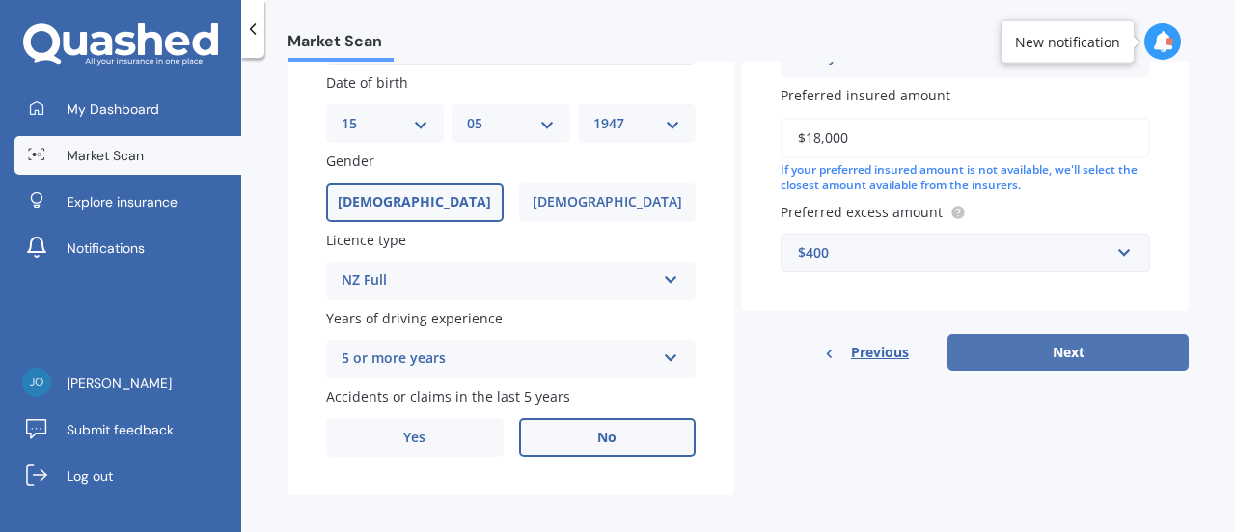
click at [1041, 350] on button "Next" at bounding box center [1067, 352] width 241 height 37
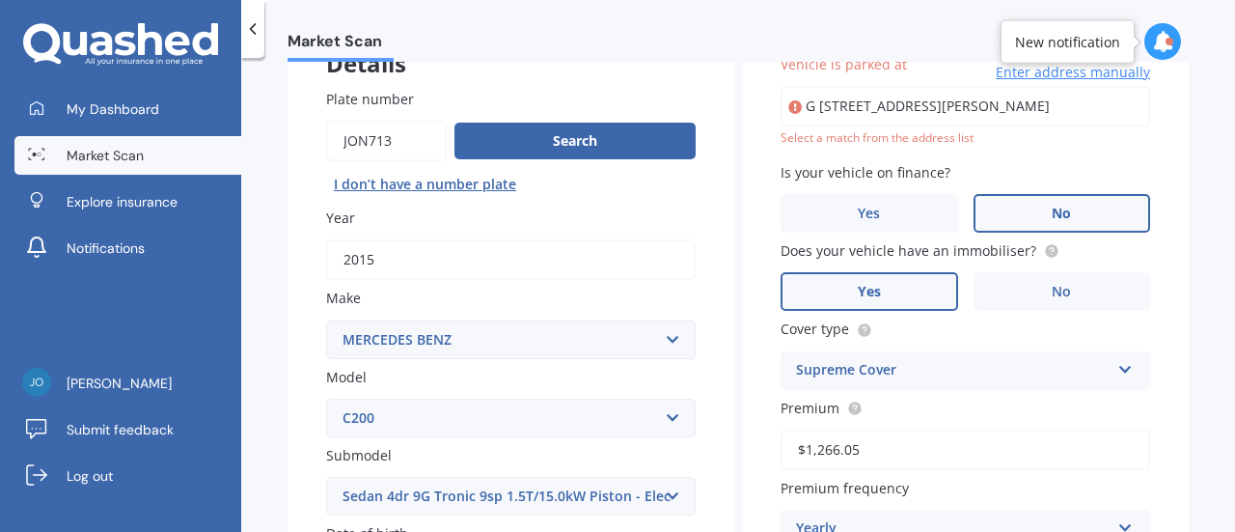
scroll to position [131, 0]
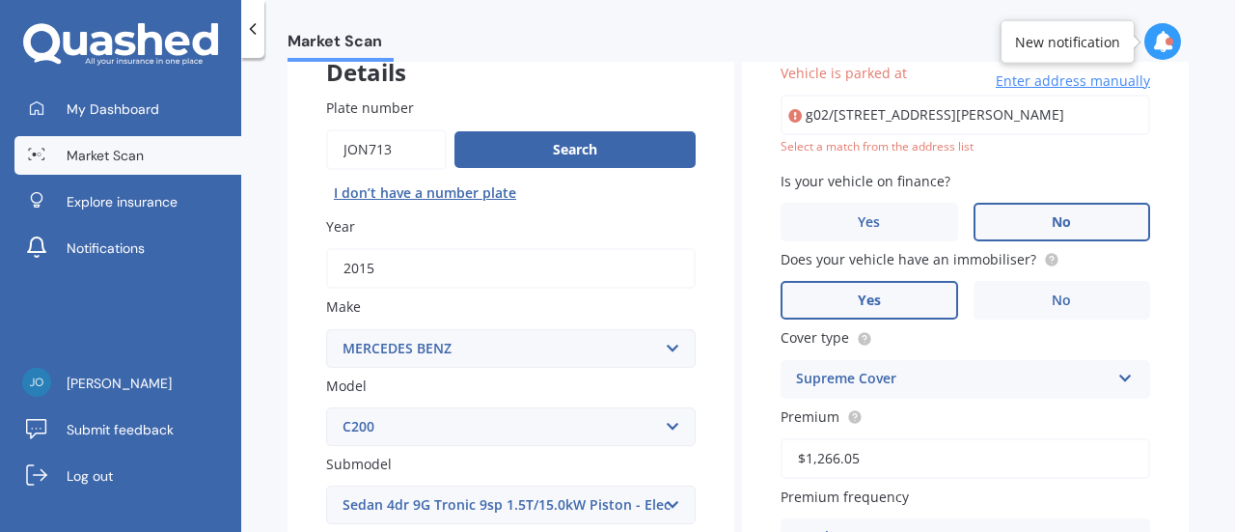
type input "g02/[STREET_ADDRESS][PERSON_NAME]"
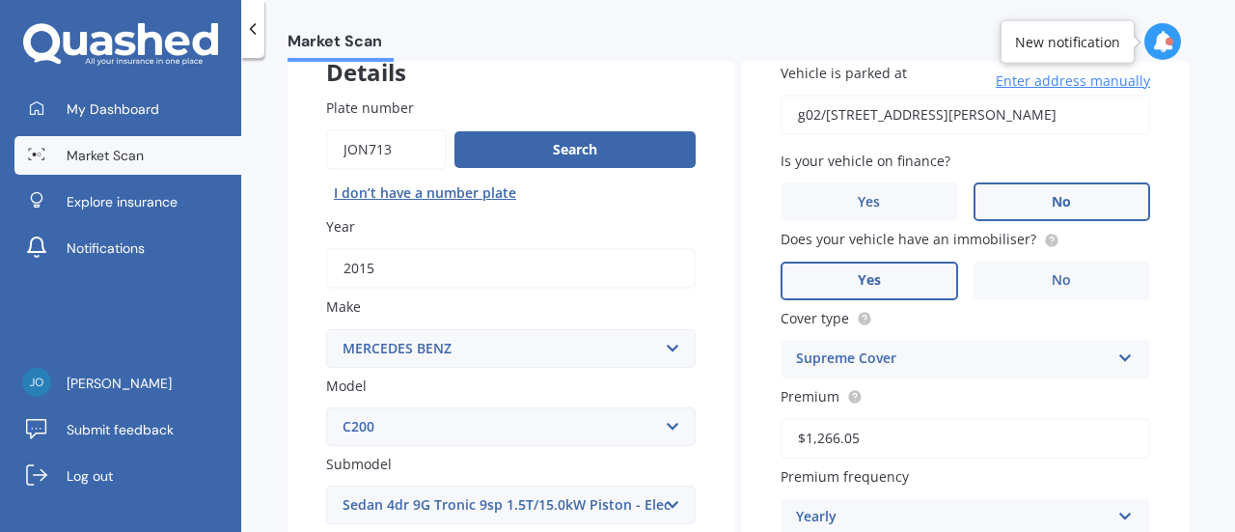
click at [1111, 115] on input "g02/[STREET_ADDRESS][PERSON_NAME]" at bounding box center [966, 115] width 370 height 41
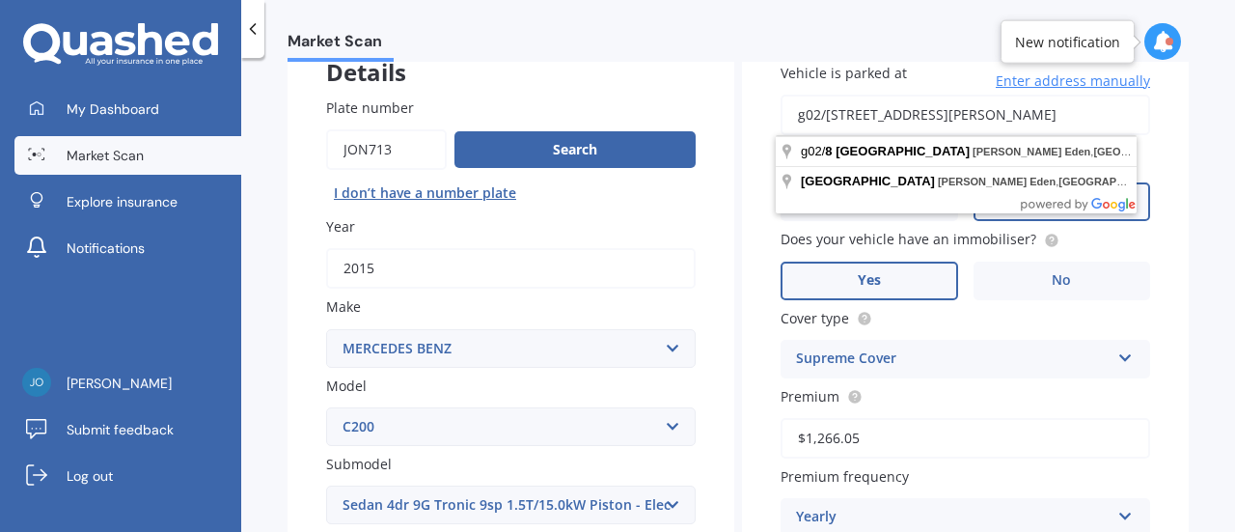
click at [1039, 115] on input "g02/[STREET_ADDRESS][PERSON_NAME]" at bounding box center [966, 115] width 370 height 41
click at [1193, 180] on div "Market Scan Vehicle Market Scan 70 % We just need a few more details to provide…" at bounding box center [738, 299] width 994 height 474
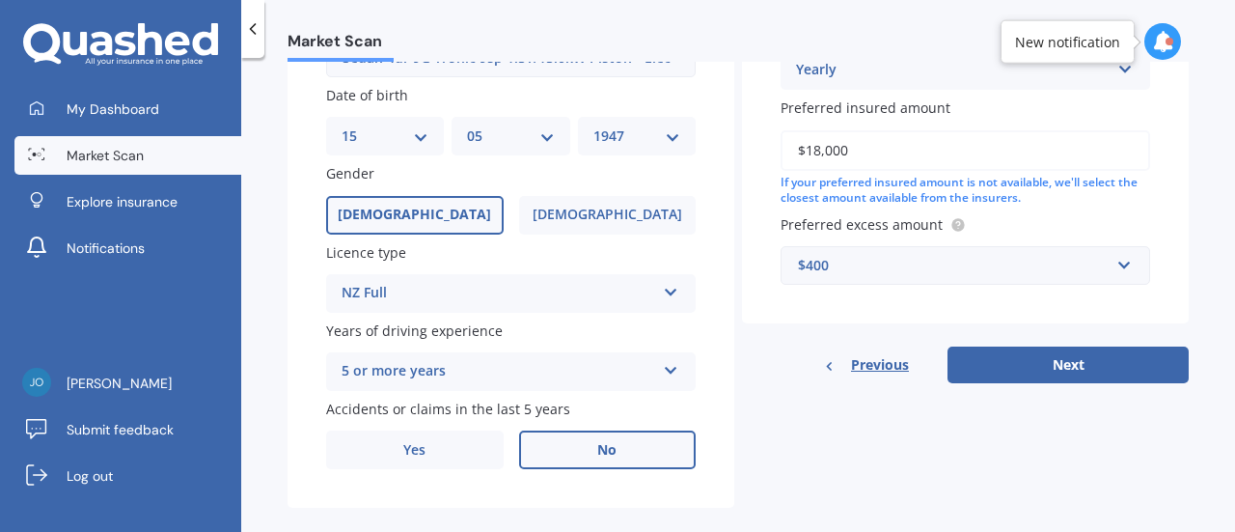
scroll to position [607, 0]
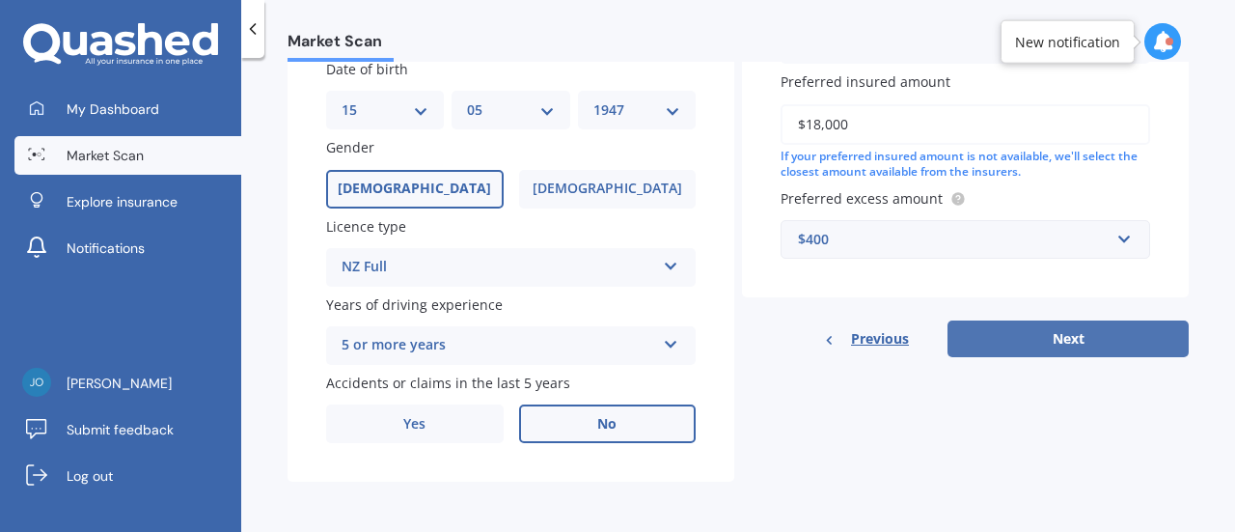
click at [1054, 333] on button "Next" at bounding box center [1067, 338] width 241 height 37
select select "15"
select select "05"
select select "1947"
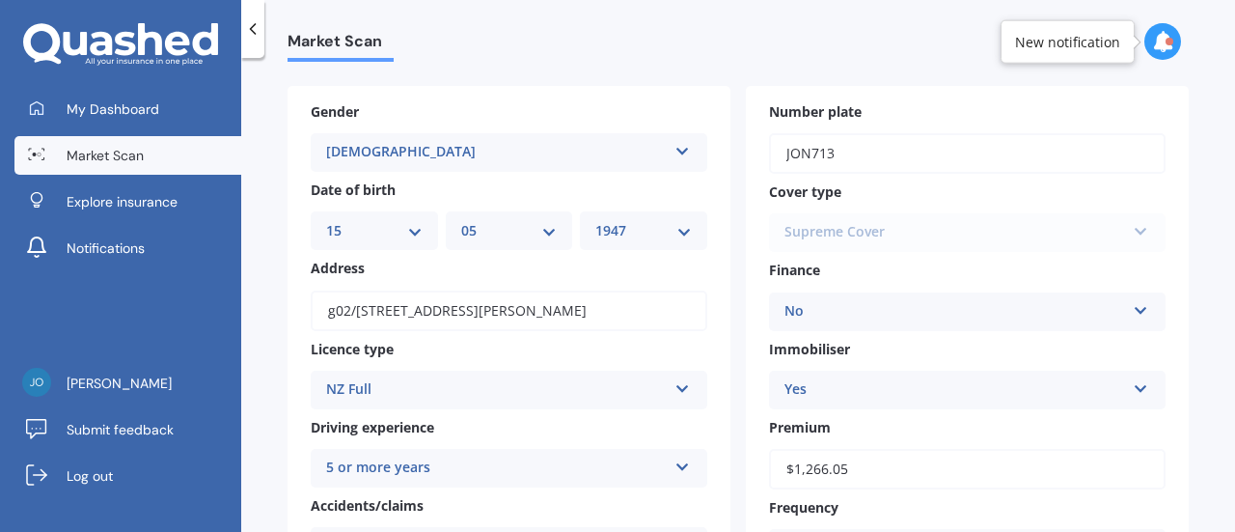
scroll to position [0, 0]
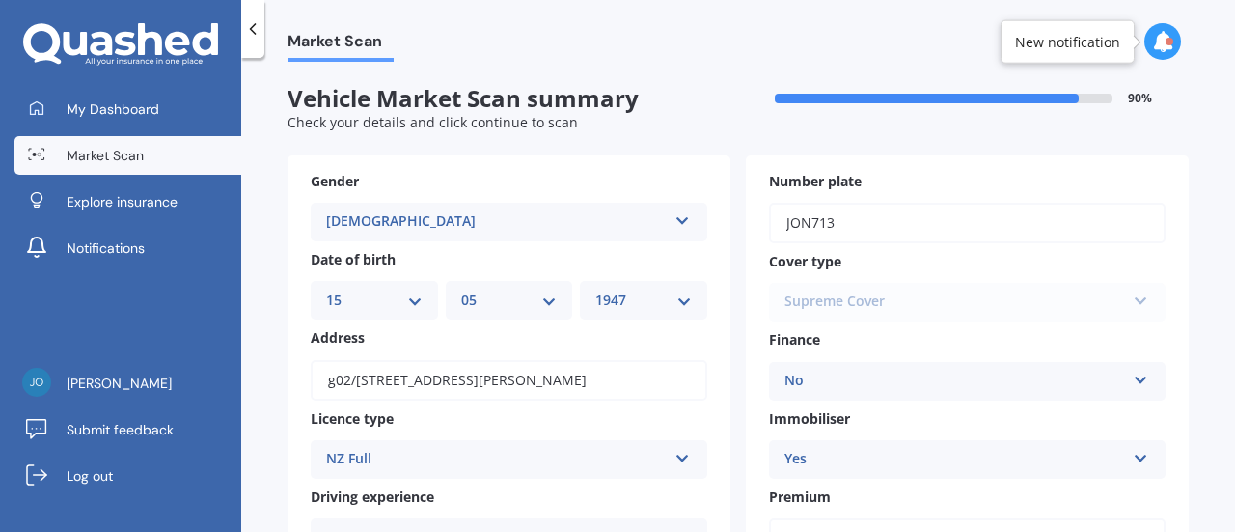
click at [1128, 298] on div "Supreme Cover Third Party Third Party, Fire & Theft Supreme Cover" at bounding box center [967, 302] width 397 height 39
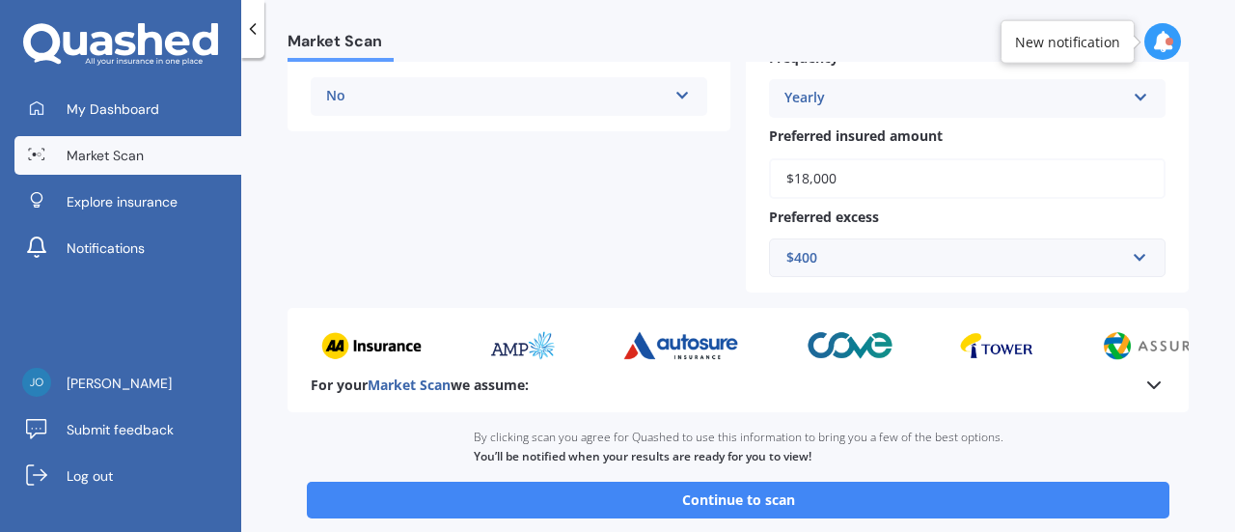
scroll to position [528, 0]
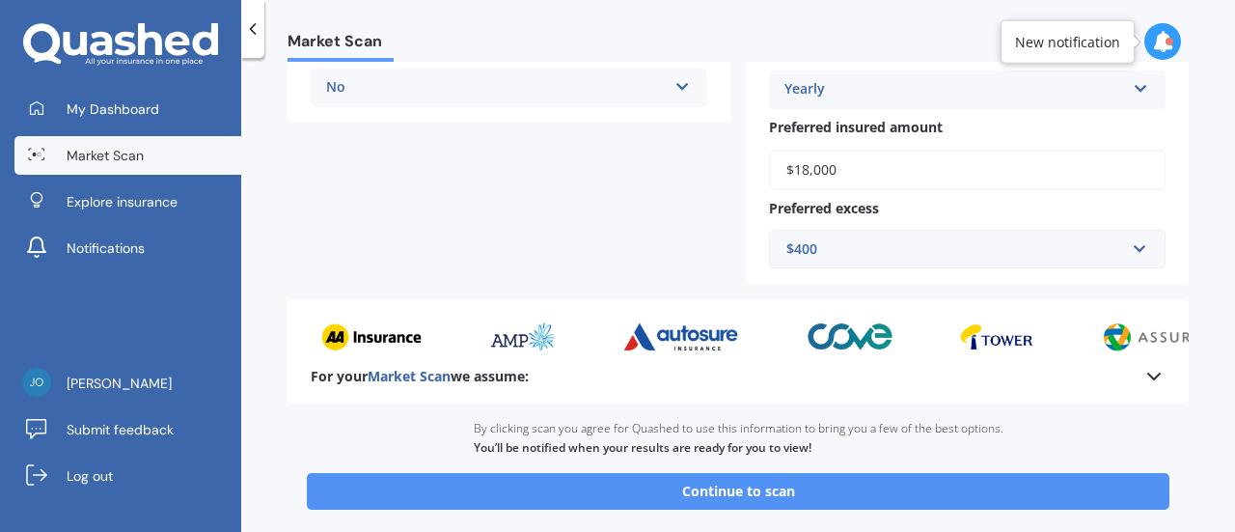
click at [727, 489] on button "Continue to scan" at bounding box center [738, 491] width 863 height 37
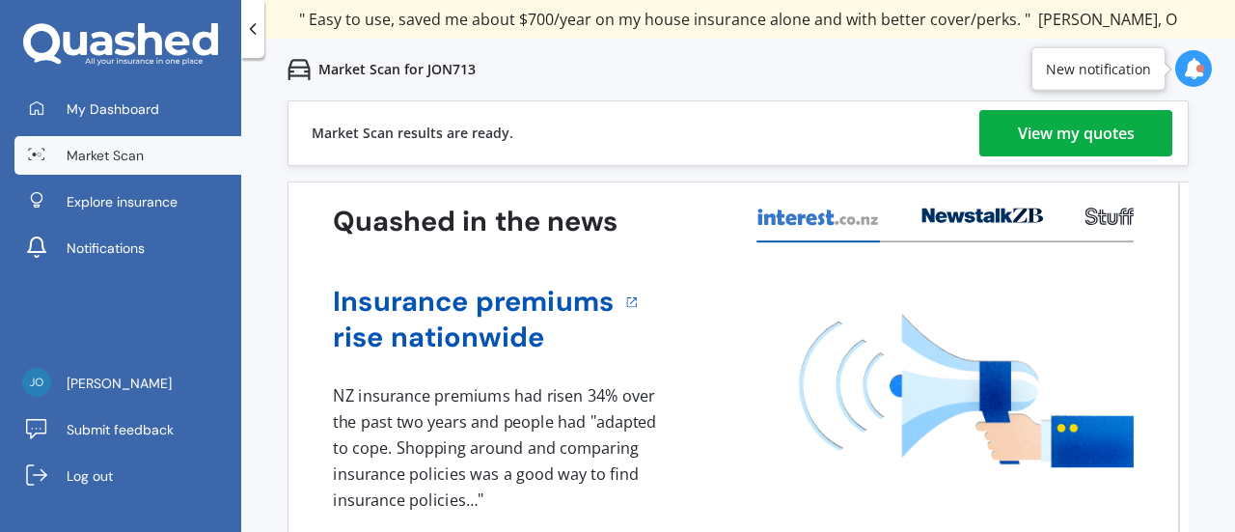
click at [1059, 132] on div "View my quotes" at bounding box center [1076, 133] width 117 height 46
